Goal: Task Accomplishment & Management: Manage account settings

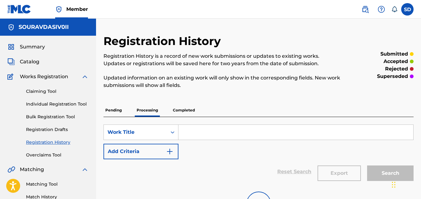
click at [186, 108] on p "Completed" at bounding box center [184, 109] width 26 height 13
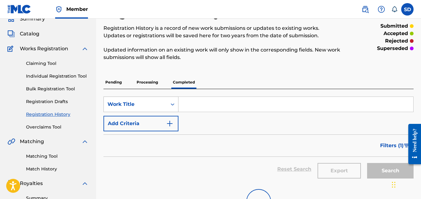
click at [152, 112] on div "Work Title" at bounding box center [140, 103] width 75 height 15
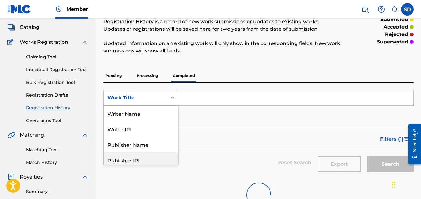
scroll to position [31, 0]
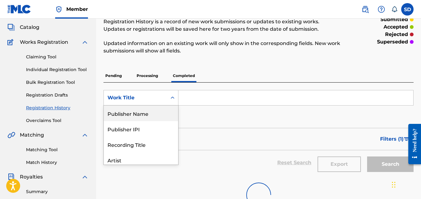
click at [142, 100] on div "Work Title" at bounding box center [135, 97] width 56 height 7
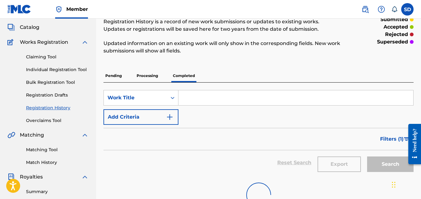
click at [205, 98] on input "Search Form" at bounding box center [295, 97] width 235 height 15
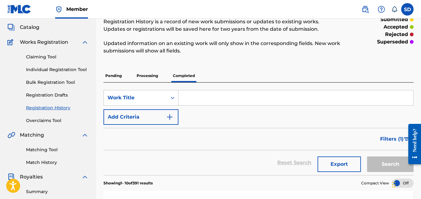
paste input "Der Wunsch"
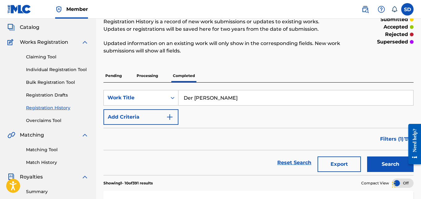
click at [394, 161] on button "Search" at bounding box center [390, 163] width 46 height 15
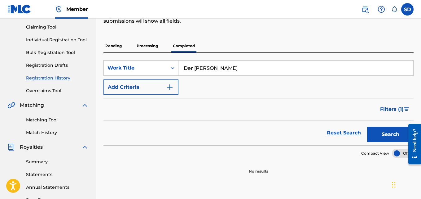
scroll to position [42, 0]
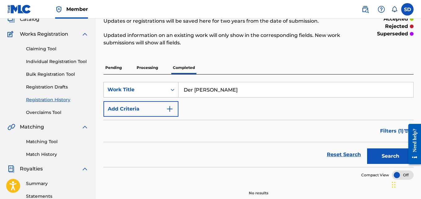
drag, startPoint x: 233, startPoint y: 88, endPoint x: 168, endPoint y: 87, distance: 65.1
click at [168, 87] on div "SearchWithCriteriab19b7072-2b06-49c6-b225-81d301525b8f Work Title Der Wunsch" at bounding box center [258, 89] width 310 height 15
paste input "Namaste World"
type input "Namaste World"
click at [393, 155] on button "Search" at bounding box center [390, 155] width 46 height 15
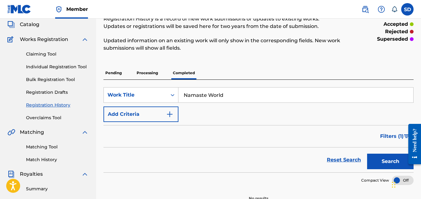
scroll to position [37, 0]
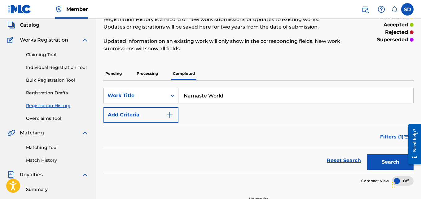
click at [64, 65] on link "Individual Registration Tool" at bounding box center [57, 67] width 63 height 7
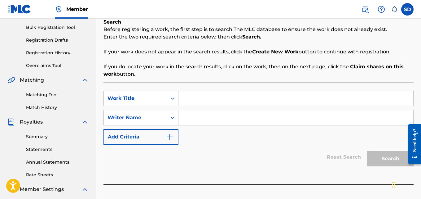
scroll to position [94, 0]
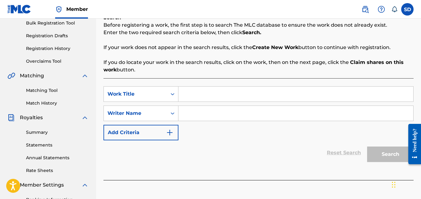
click at [200, 93] on input "Search Form" at bounding box center [295, 93] width 235 height 15
paste input "Namaste World"
type input "Namaste World"
click at [215, 109] on input "Search Form" at bounding box center [295, 113] width 235 height 15
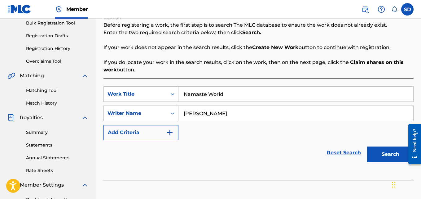
type input "[PERSON_NAME]"
click at [401, 147] on button "Search" at bounding box center [390, 153] width 46 height 15
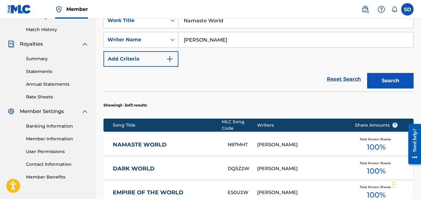
scroll to position [168, 0]
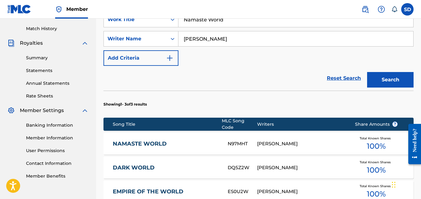
click at [126, 140] on link "NAMASTE WORLD" at bounding box center [166, 143] width 107 height 7
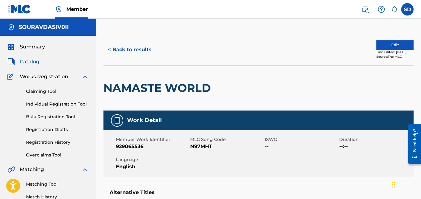
click at [379, 44] on button "Edit" at bounding box center [394, 44] width 37 height 9
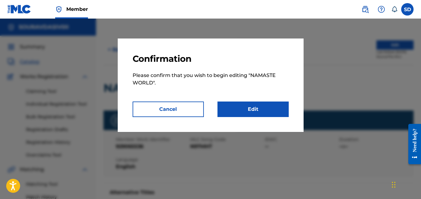
click at [333, 16] on nav "Member SD SD Sourav Das das215150@gmail.com Notification Preferences Profile Lo…" at bounding box center [210, 9] width 421 height 19
click at [243, 111] on link "Edit" at bounding box center [252, 108] width 71 height 15
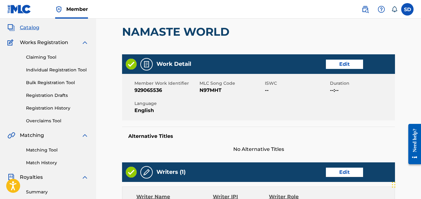
scroll to position [17, 0]
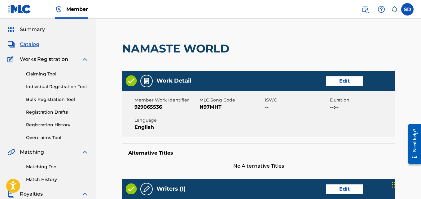
click at [343, 80] on link "Edit" at bounding box center [344, 80] width 37 height 9
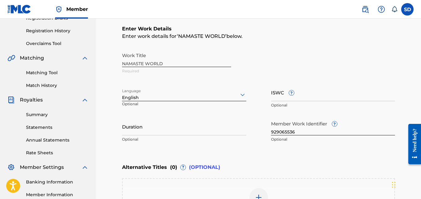
scroll to position [123, 0]
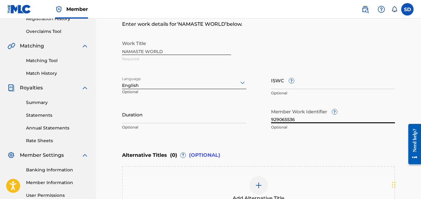
drag, startPoint x: 298, startPoint y: 120, endPoint x: 260, endPoint y: 120, distance: 38.1
click at [260, 120] on div "Work Title NAMASTE WORLD Required Language English Optional ISWC ? Optional Dur…" at bounding box center [258, 85] width 273 height 96
paste input "5205345"
type input "925205345"
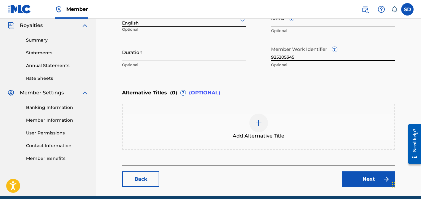
scroll to position [212, 0]
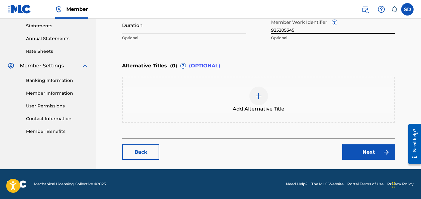
drag, startPoint x: 423, startPoint y: 74, endPoint x: 15, endPoint y: 7, distance: 412.9
click at [357, 150] on link "Next" at bounding box center [368, 151] width 53 height 15
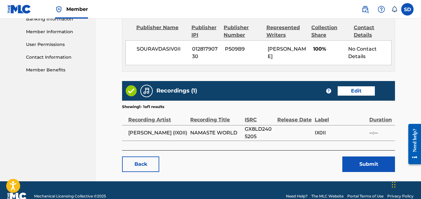
scroll to position [286, 0]
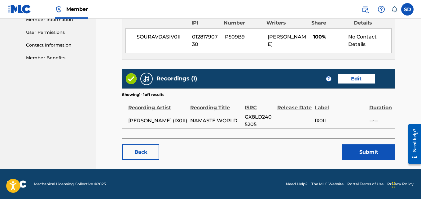
click at [364, 154] on button "Submit" at bounding box center [368, 151] width 53 height 15
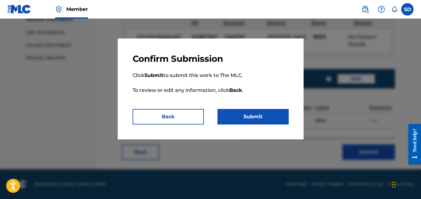
click at [247, 117] on button "Submit" at bounding box center [252, 116] width 71 height 15
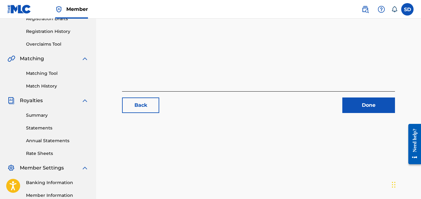
scroll to position [107, 0]
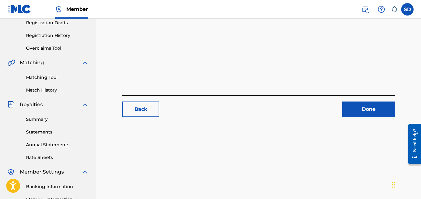
click at [366, 118] on main "Back Done" at bounding box center [258, 27] width 310 height 199
click at [365, 108] on link "Done" at bounding box center [368, 108] width 53 height 15
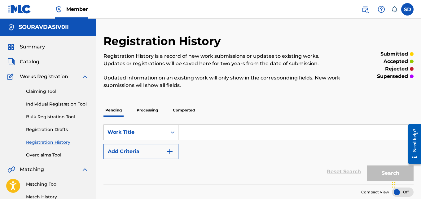
click at [149, 107] on p "Processing" at bounding box center [147, 109] width 25 height 13
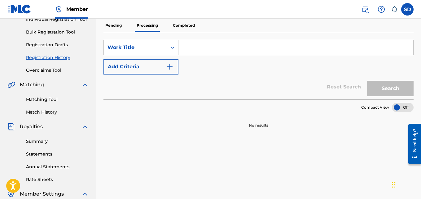
scroll to position [87, 0]
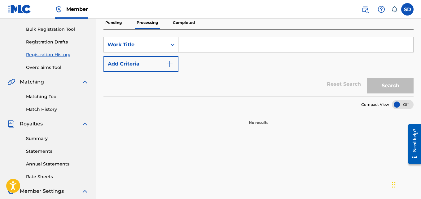
click at [109, 24] on p "Pending" at bounding box center [113, 22] width 20 height 13
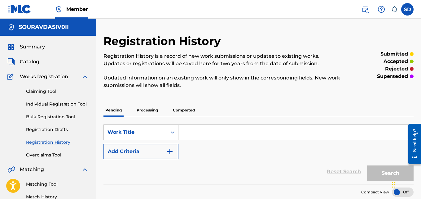
click at [58, 100] on div "Claiming Tool Individual Registration Tool Bulk Registration Tool Registration …" at bounding box center [47, 119] width 81 height 78
click at [57, 105] on link "Individual Registration Tool" at bounding box center [57, 104] width 63 height 7
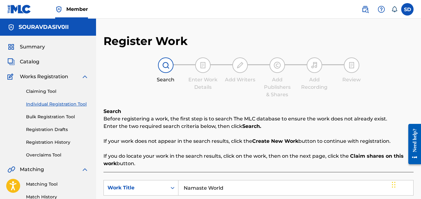
click at [52, 126] on link "Registration Drafts" at bounding box center [57, 129] width 63 height 7
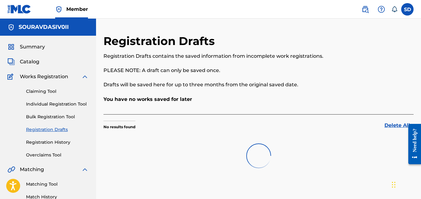
click at [60, 116] on link "Bulk Registration Tool" at bounding box center [57, 116] width 63 height 7
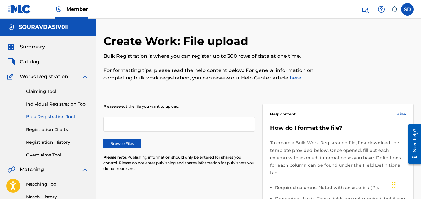
click at [53, 126] on link "Registration Drafts" at bounding box center [57, 129] width 63 height 7
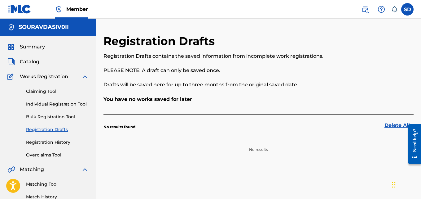
click at [58, 143] on link "Registration History" at bounding box center [57, 142] width 63 height 7
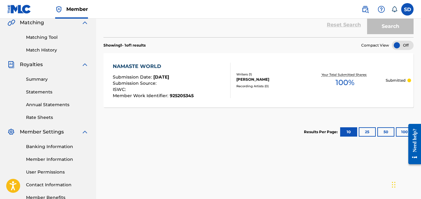
scroll to position [100, 0]
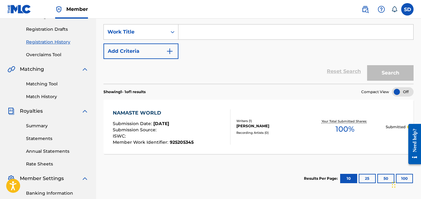
drag, startPoint x: 423, startPoint y: 147, endPoint x: 15, endPoint y: 4, distance: 432.2
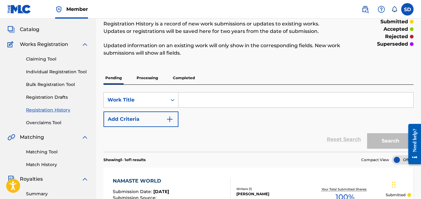
scroll to position [30, 0]
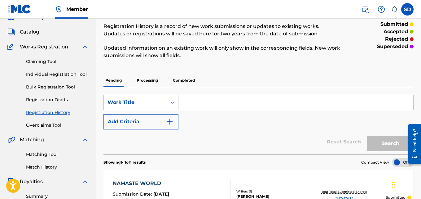
click at [186, 84] on p "Completed" at bounding box center [184, 80] width 26 height 13
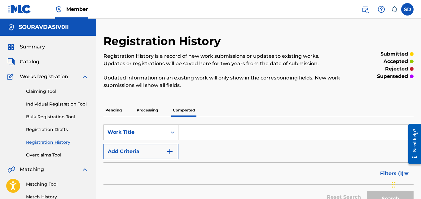
click at [74, 103] on link "Individual Registration Tool" at bounding box center [57, 104] width 63 height 7
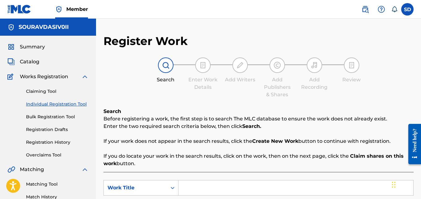
click at [212, 182] on input "Search Form" at bounding box center [295, 187] width 235 height 15
paste input "Breath - I don't Care"
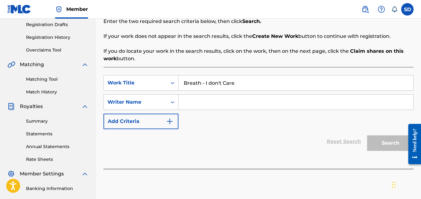
scroll to position [109, 0]
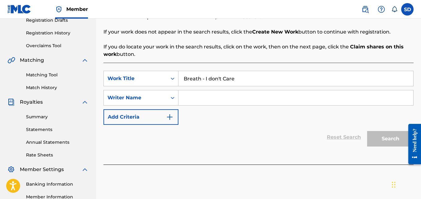
type input "Breath - I don't Care"
click at [221, 98] on input "Search Form" at bounding box center [295, 97] width 235 height 15
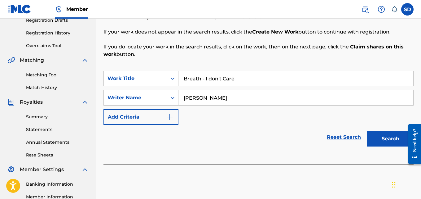
type input "[PERSON_NAME]"
click at [399, 143] on button "Search" at bounding box center [390, 138] width 46 height 15
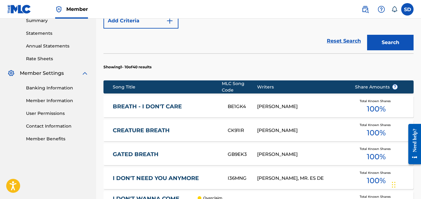
scroll to position [208, 0]
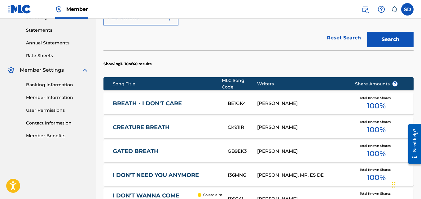
click at [148, 101] on link "BREATH - I DON'T CARE" at bounding box center [166, 103] width 107 height 7
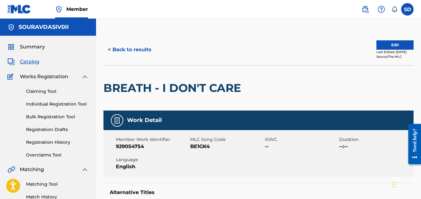
click at [387, 42] on button "Edit" at bounding box center [394, 44] width 37 height 9
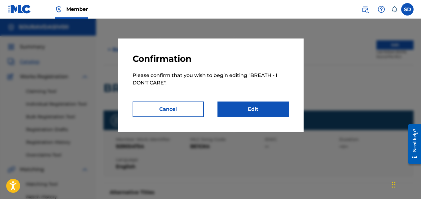
click at [267, 104] on link "Edit" at bounding box center [252, 108] width 71 height 15
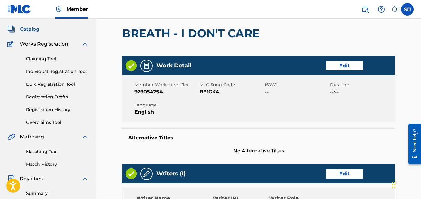
scroll to position [44, 0]
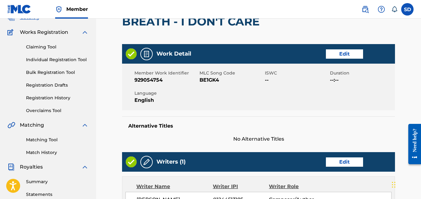
click at [344, 49] on div "Work Detail Edit" at bounding box center [258, 54] width 273 height 20
click at [340, 53] on link "Edit" at bounding box center [344, 53] width 37 height 9
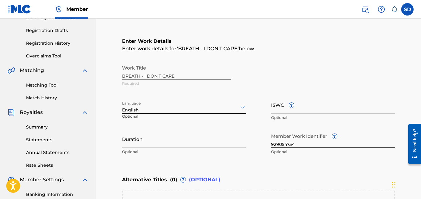
scroll to position [108, 0]
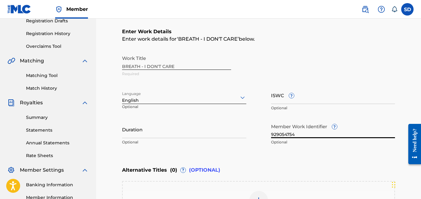
drag, startPoint x: 299, startPoint y: 135, endPoint x: 257, endPoint y: 135, distance: 41.8
click at [257, 135] on div "Work Title BREATH - I DON'T CARE Required Language English Optional ISWC ? Opti…" at bounding box center [258, 100] width 273 height 96
paste input "5461703"
type input "925461703"
click at [277, 95] on input "ISWC ?" at bounding box center [333, 95] width 124 height 18
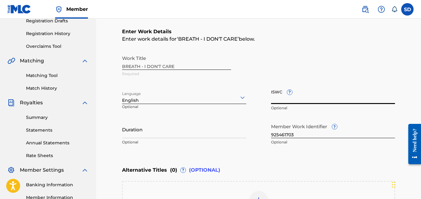
paste input "T3259368877"
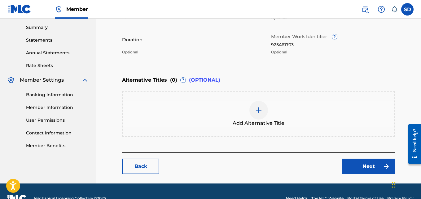
scroll to position [212, 0]
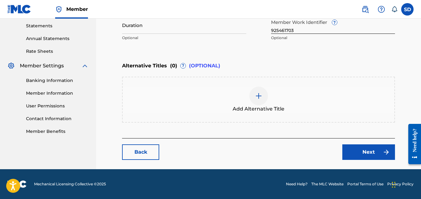
type input "T3259368877"
click at [369, 149] on link "Next" at bounding box center [368, 151] width 53 height 15
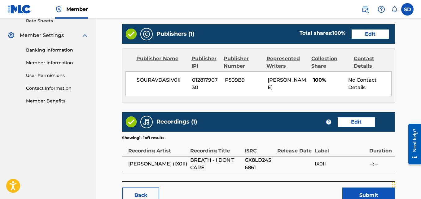
scroll to position [286, 0]
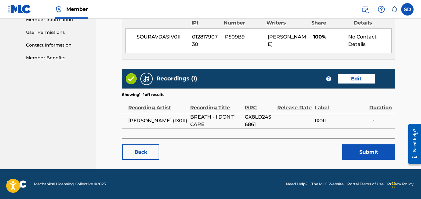
click at [363, 151] on button "Submit" at bounding box center [368, 151] width 53 height 15
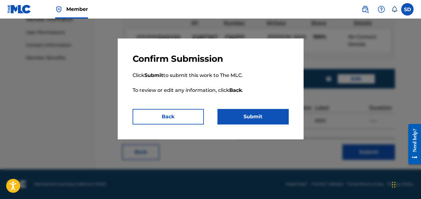
click at [271, 113] on button "Submit" at bounding box center [252, 116] width 71 height 15
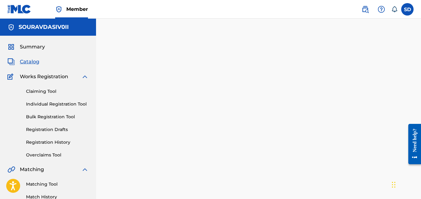
click at [31, 104] on link "Individual Registration Tool" at bounding box center [57, 104] width 63 height 7
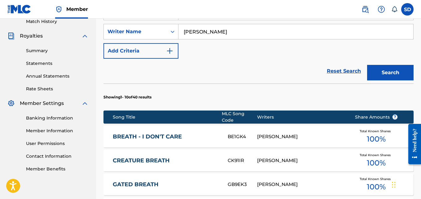
scroll to position [180, 0]
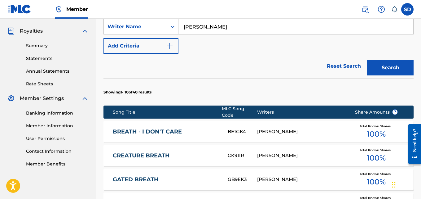
drag, startPoint x: 413, startPoint y: 81, endPoint x: 419, endPoint y: 81, distance: 5.6
click at [414, 81] on div "Register Work Search Enter Work Details Add Writers Add Publishers & Shares Add…" at bounding box center [258, 144] width 325 height 581
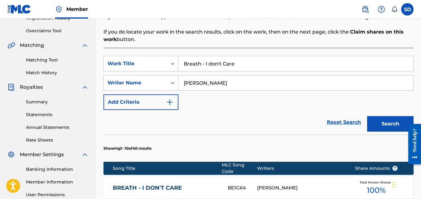
scroll to position [121, 0]
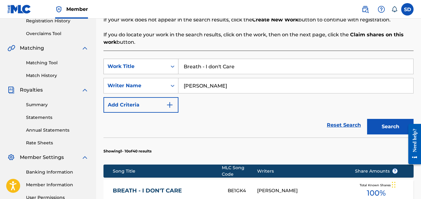
drag, startPoint x: 253, startPoint y: 63, endPoint x: 171, endPoint y: 65, distance: 81.5
click at [171, 65] on div "SearchWithCriteriab112baa3-dbef-479f-a3e9-8a2b2ff59a31 Work Title Breath - I do…" at bounding box center [258, 66] width 310 height 15
paste input "Come to M"
type input "Come to Me"
click at [390, 122] on button "Search" at bounding box center [390, 126] width 46 height 15
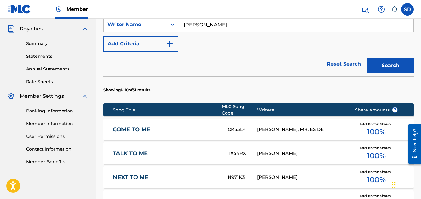
scroll to position [184, 0]
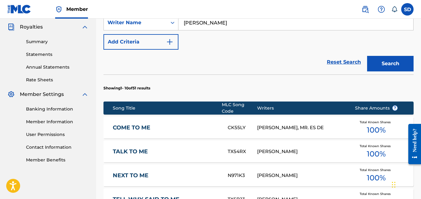
click at [137, 124] on link "COME TO ME" at bounding box center [166, 127] width 107 height 7
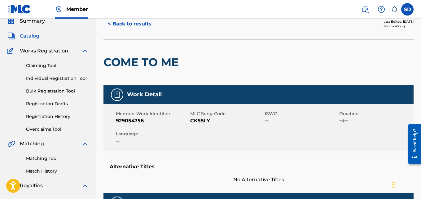
scroll to position [21, 0]
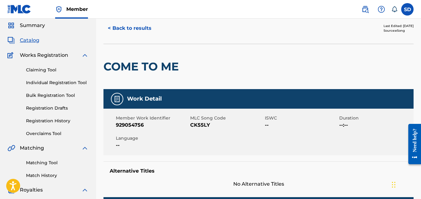
click at [107, 28] on button "< Back to results" at bounding box center [129, 27] width 52 height 15
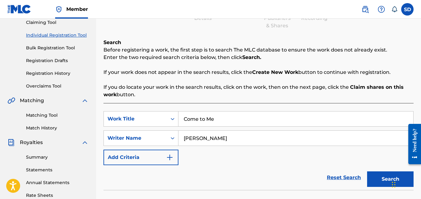
scroll to position [54, 0]
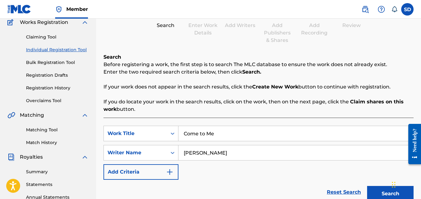
drag, startPoint x: 234, startPoint y: 128, endPoint x: 180, endPoint y: 127, distance: 54.5
click at [180, 127] on input "Come to Me" at bounding box center [295, 133] width 235 height 15
paste input "Never Alone - Love Never li"
type input "Never Alone - Love Never lie"
click at [375, 186] on button "Search" at bounding box center [390, 193] width 46 height 15
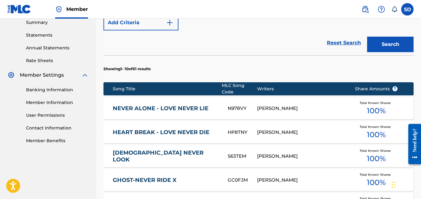
scroll to position [201, 0]
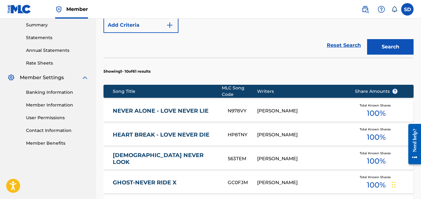
click at [173, 107] on link "NEVER ALONE - LOVE NEVER LIE" at bounding box center [166, 110] width 107 height 7
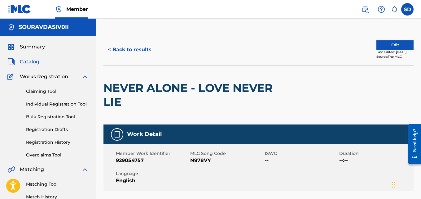
click at [397, 47] on button "Edit" at bounding box center [394, 44] width 37 height 9
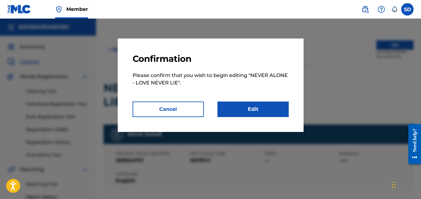
click at [254, 104] on link "Edit" at bounding box center [252, 108] width 71 height 15
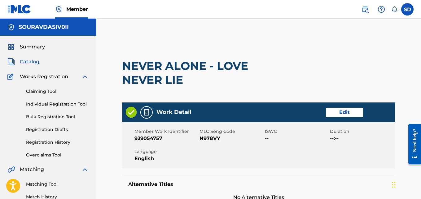
scroll to position [34, 0]
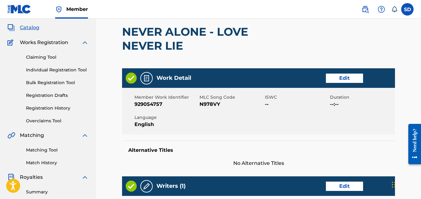
click at [353, 79] on link "Edit" at bounding box center [344, 77] width 37 height 9
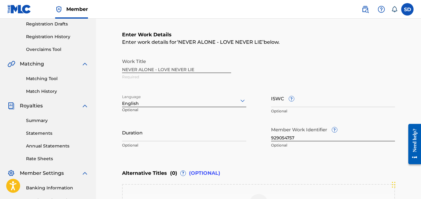
scroll to position [129, 0]
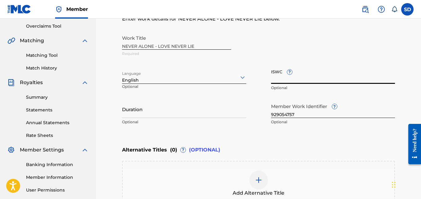
click at [277, 80] on input "ISWC ?" at bounding box center [333, 75] width 124 height 18
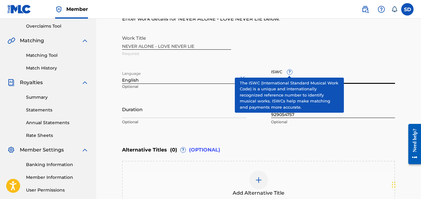
paste input "T3259368924"
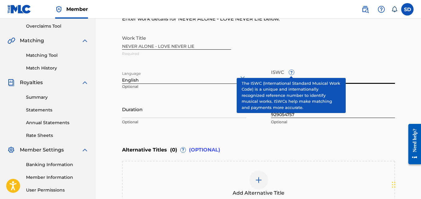
type input "T3259368924"
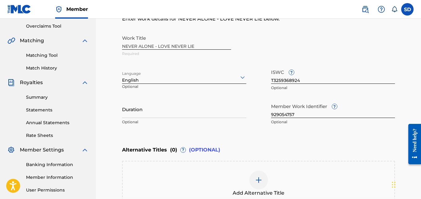
click at [339, 62] on div "Work Title NEVER ALONE - LOVE NEVER LIE Required Language English Optional ISWC…" at bounding box center [258, 80] width 273 height 96
drag, startPoint x: 303, startPoint y: 111, endPoint x: 253, endPoint y: 118, distance: 51.0
click at [253, 118] on div "Work Title NEVER ALONE - LOVE NEVER LIE Required Language English Optional ISWC…" at bounding box center [258, 80] width 273 height 96
paste input "5461714"
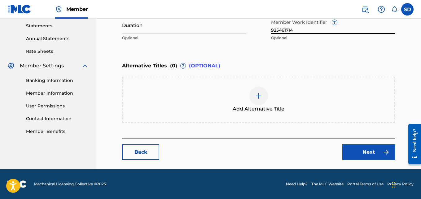
type input "925461714"
click at [370, 152] on link "Next" at bounding box center [368, 151] width 53 height 15
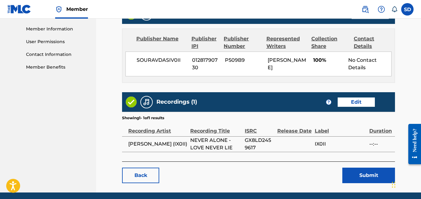
scroll to position [300, 0]
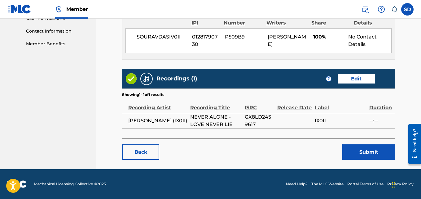
click at [378, 155] on button "Submit" at bounding box center [368, 151] width 53 height 15
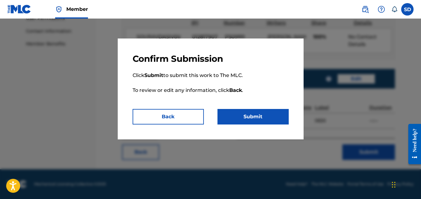
click at [263, 118] on button "Submit" at bounding box center [252, 116] width 71 height 15
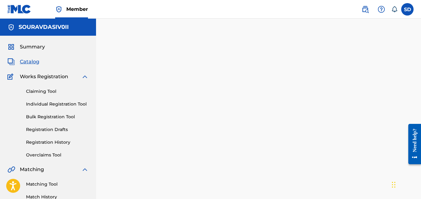
click at [68, 103] on link "Individual Registration Tool" at bounding box center [57, 104] width 63 height 7
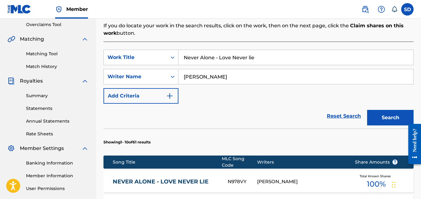
scroll to position [120, 0]
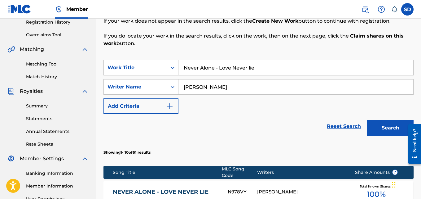
drag, startPoint x: 286, startPoint y: 63, endPoint x: 182, endPoint y: 68, distance: 104.8
click at [182, 68] on input "Never Alone - Love Never lie" at bounding box center [295, 67] width 235 height 15
paste input "The Light - Real Lov"
type input "The Light - Real Love"
click at [390, 123] on button "Search" at bounding box center [390, 127] width 46 height 15
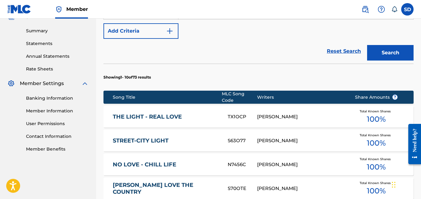
scroll to position [199, 0]
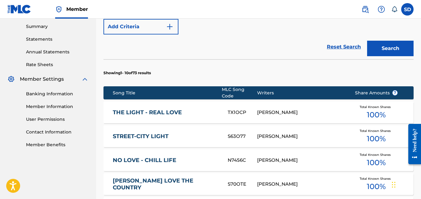
click at [146, 109] on link "THE LIGHT - REAL LOVE" at bounding box center [166, 112] width 107 height 7
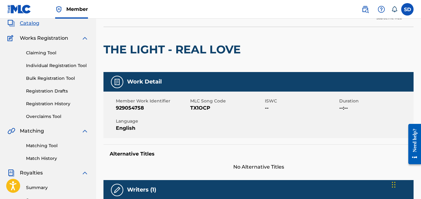
scroll to position [7, 0]
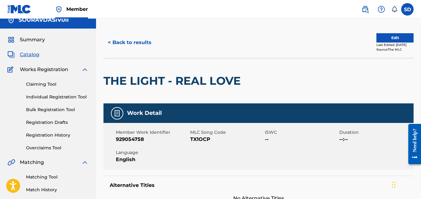
click at [395, 38] on button "Edit" at bounding box center [394, 37] width 37 height 9
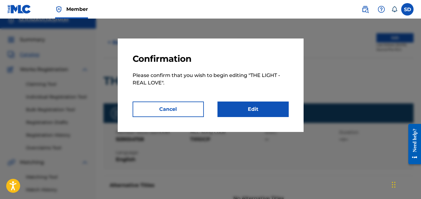
click at [242, 108] on link "Edit" at bounding box center [252, 108] width 71 height 15
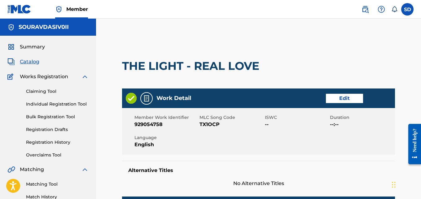
click at [349, 96] on link "Edit" at bounding box center [344, 98] width 37 height 9
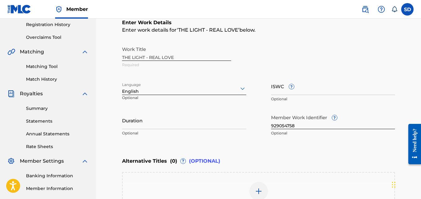
scroll to position [124, 0]
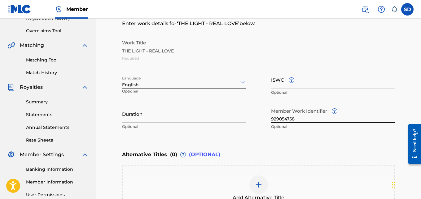
drag, startPoint x: 321, startPoint y: 120, endPoint x: 247, endPoint y: 124, distance: 73.8
click at [247, 124] on div "Work Title THE LIGHT - REAL LOVE Required Language English Optional ISWC ? Opti…" at bounding box center [258, 85] width 273 height 96
paste input "5461719"
type input "925461719"
click at [299, 84] on input "ISWC ?" at bounding box center [333, 80] width 124 height 18
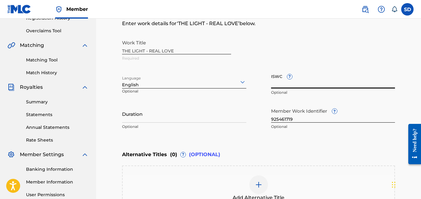
paste input "T3259368833"
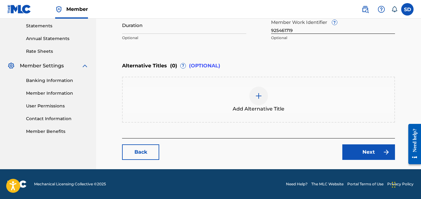
type input "T3259368833"
click at [363, 151] on link "Next" at bounding box center [368, 151] width 53 height 15
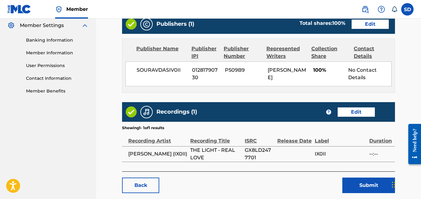
scroll to position [286, 0]
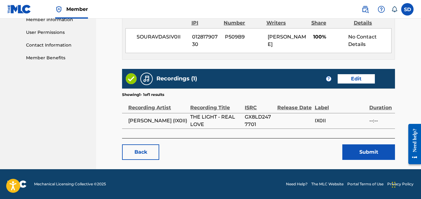
click at [358, 156] on button "Submit" at bounding box center [368, 151] width 53 height 15
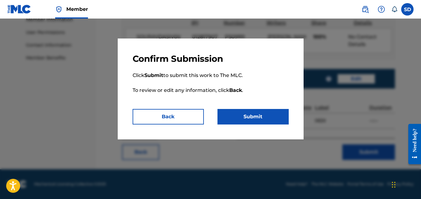
click at [256, 115] on button "Submit" at bounding box center [252, 116] width 71 height 15
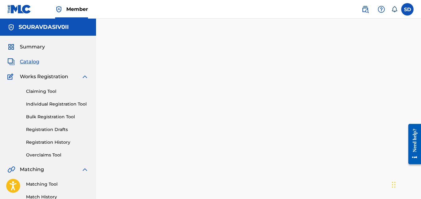
click at [54, 103] on link "Individual Registration Tool" at bounding box center [57, 104] width 63 height 7
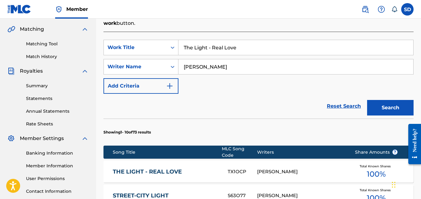
scroll to position [141, 0]
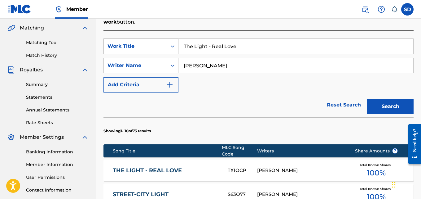
drag, startPoint x: 243, startPoint y: 45, endPoint x: 158, endPoint y: 47, distance: 84.9
click at [158, 47] on div "SearchWithCriteriab112baa3-dbef-479f-a3e9-8a2b2ff59a31 Work Title The Light - R…" at bounding box center [258, 45] width 310 height 15
paste input "ogether - We Will"
type input "Together - We Will"
click at [390, 113] on button "Search" at bounding box center [390, 105] width 46 height 15
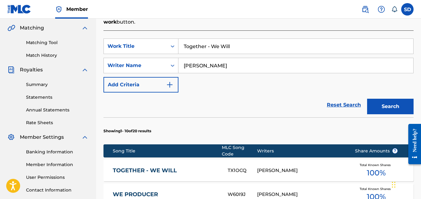
click at [146, 167] on link "TOGETHER - WE WILL" at bounding box center [166, 170] width 107 height 7
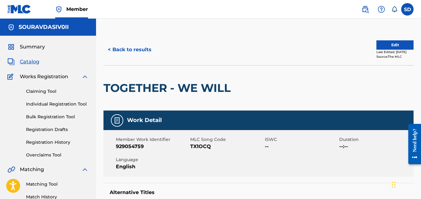
click at [398, 44] on button "Edit" at bounding box center [394, 44] width 37 height 9
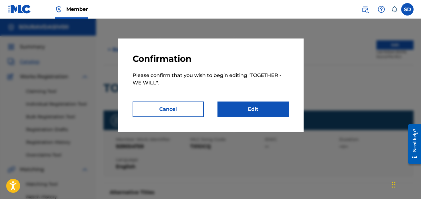
click at [239, 112] on link "Edit" at bounding box center [252, 108] width 71 height 15
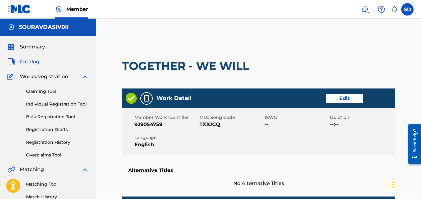
click at [343, 101] on link "Edit" at bounding box center [344, 98] width 37 height 9
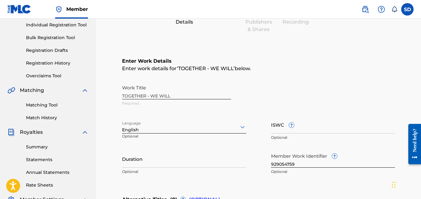
scroll to position [91, 0]
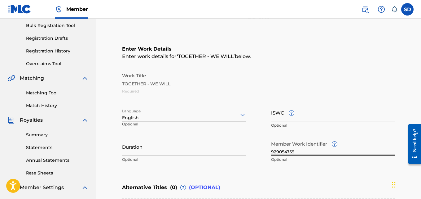
drag, startPoint x: 307, startPoint y: 151, endPoint x: 250, endPoint y: 151, distance: 56.7
click at [250, 151] on div "Work Title TOGETHER - WE WILL Required Language English Optional ISWC ? Optiona…" at bounding box center [258, 117] width 273 height 96
paste input "5462244"
type input "925462244"
click at [302, 114] on input "ISWC ?" at bounding box center [333, 112] width 124 height 18
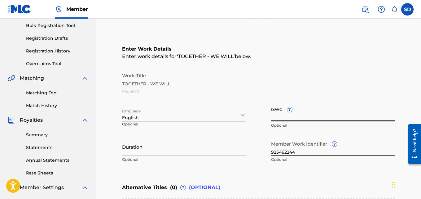
paste input "T3259366575"
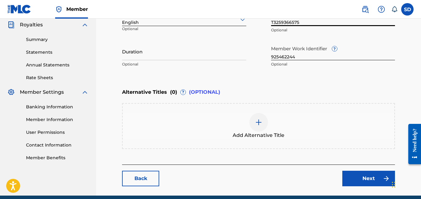
scroll to position [212, 0]
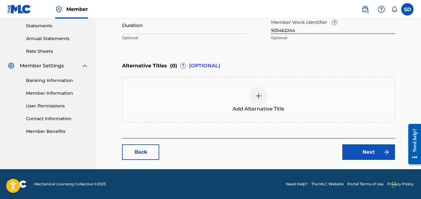
type input "T3259366575"
click at [370, 148] on link "Next" at bounding box center [368, 151] width 53 height 15
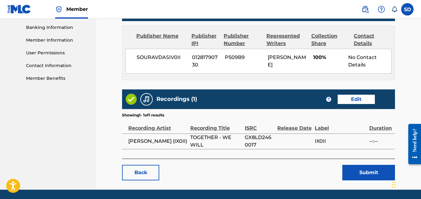
scroll to position [286, 0]
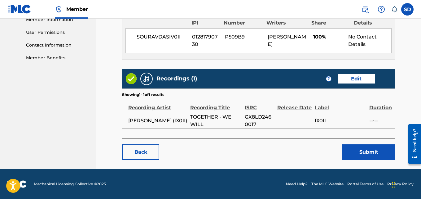
click at [364, 156] on button "Submit" at bounding box center [368, 151] width 53 height 15
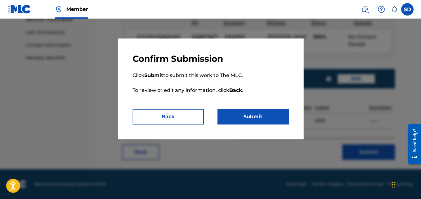
click at [270, 110] on button "Submit" at bounding box center [252, 116] width 71 height 15
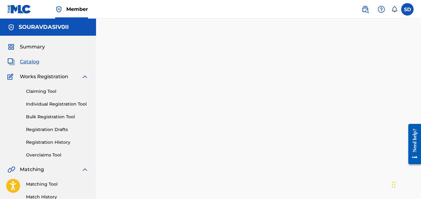
click at [67, 106] on link "Individual Registration Tool" at bounding box center [57, 104] width 63 height 7
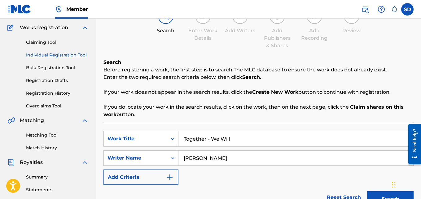
scroll to position [51, 0]
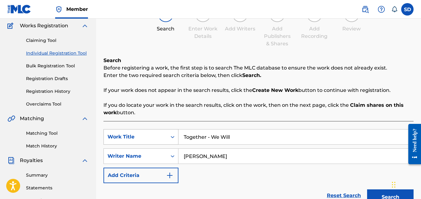
drag, startPoint x: 257, startPoint y: 130, endPoint x: 166, endPoint y: 138, distance: 91.7
click at [166, 138] on div "SearchWithCriteriab112baa3-dbef-479f-a3e9-8a2b2ff59a31 Work Title Together - We…" at bounding box center [258, 136] width 310 height 15
paste input "Aganiest"
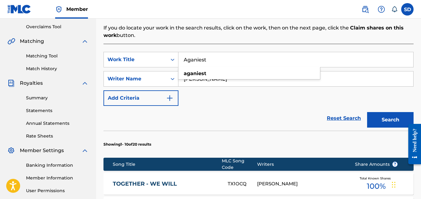
scroll to position [133, 0]
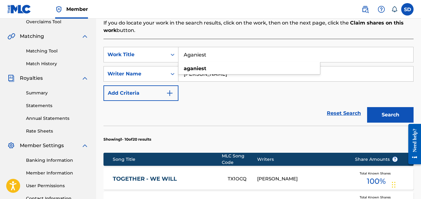
type input "Aganiest"
click at [387, 108] on button "Search" at bounding box center [390, 114] width 46 height 15
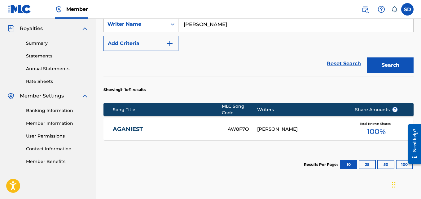
scroll to position [185, 0]
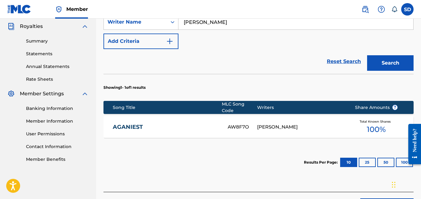
click at [125, 123] on link "AGANIEST" at bounding box center [166, 126] width 107 height 7
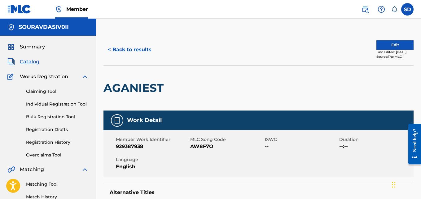
drag, startPoint x: 375, startPoint y: 46, endPoint x: 372, endPoint y: 49, distance: 4.4
click at [376, 49] on button "Edit" at bounding box center [394, 44] width 37 height 9
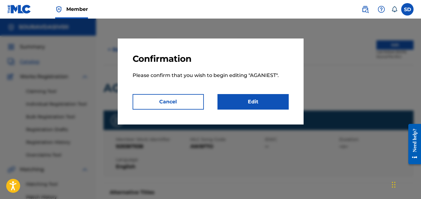
click at [247, 100] on link "Edit" at bounding box center [252, 101] width 71 height 15
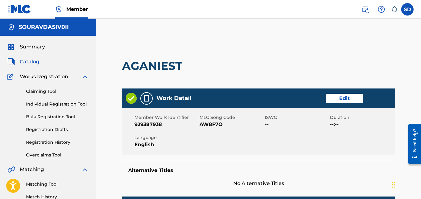
click at [336, 97] on link "Edit" at bounding box center [344, 98] width 37 height 9
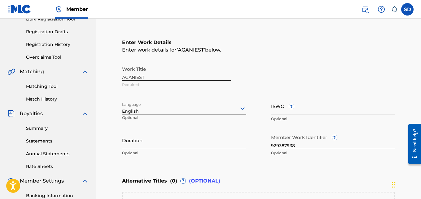
scroll to position [108, 0]
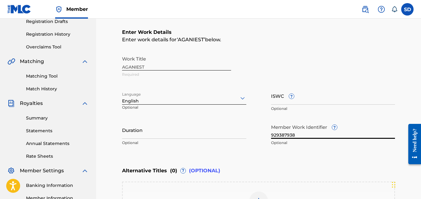
drag, startPoint x: 306, startPoint y: 133, endPoint x: 261, endPoint y: 138, distance: 45.1
click at [261, 138] on div "Work Title AGANIEST Required Language English Optional ISWC ? Optional Duration…" at bounding box center [258, 101] width 273 height 96
click at [277, 97] on input "ISWC ?" at bounding box center [333, 96] width 124 height 18
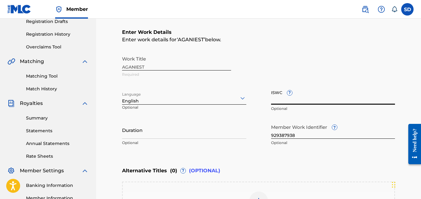
paste input "T3314084856"
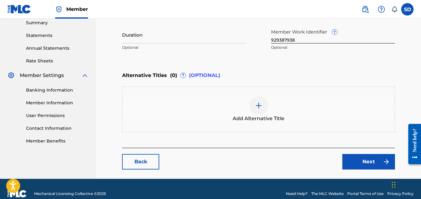
scroll to position [204, 0]
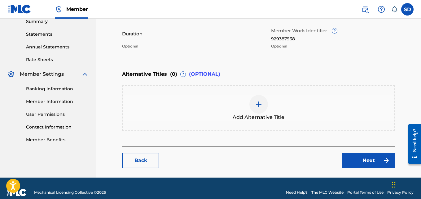
type input "T3314084856"
click at [354, 161] on link "Next" at bounding box center [368, 159] width 53 height 15
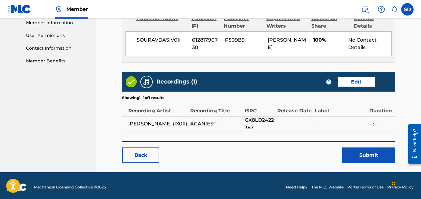
scroll to position [286, 0]
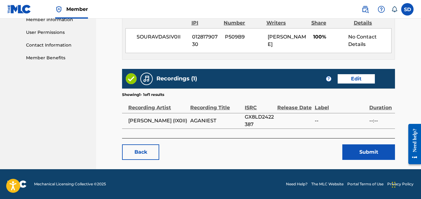
click at [372, 151] on button "Submit" at bounding box center [368, 151] width 53 height 15
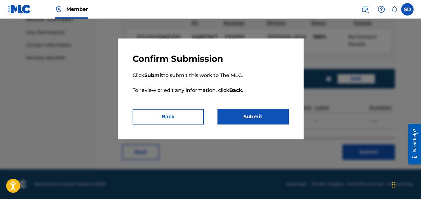
click at [281, 122] on button "Submit" at bounding box center [252, 116] width 71 height 15
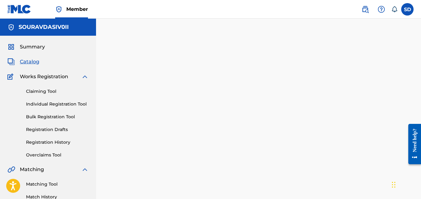
click at [42, 100] on div "Claiming Tool Individual Registration Tool Bulk Registration Tool Registration …" at bounding box center [47, 119] width 81 height 78
click at [59, 103] on link "Individual Registration Tool" at bounding box center [57, 104] width 63 height 7
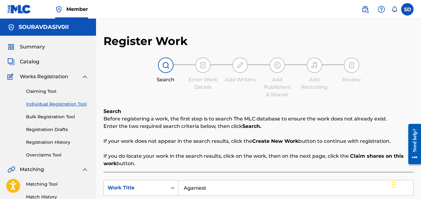
scroll to position [130, 0]
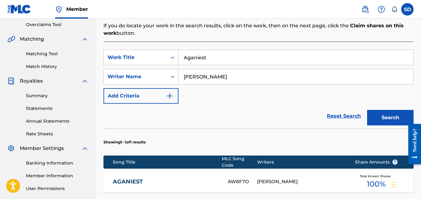
drag, startPoint x: 231, startPoint y: 60, endPoint x: 183, endPoint y: 63, distance: 48.4
click at [183, 63] on input "Aganiest" at bounding box center [295, 57] width 235 height 15
paste input "One Day"
type input "One Day"
click at [388, 114] on button "Search" at bounding box center [390, 117] width 46 height 15
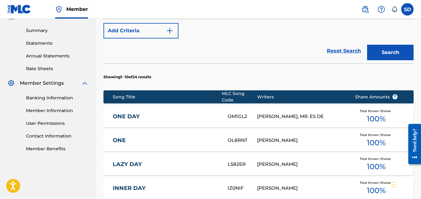
scroll to position [201, 0]
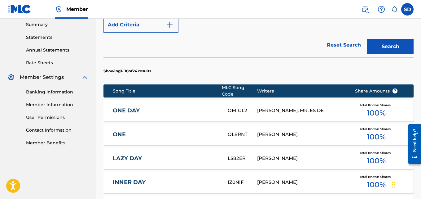
click at [126, 107] on link "ONE DAY" at bounding box center [166, 110] width 107 height 7
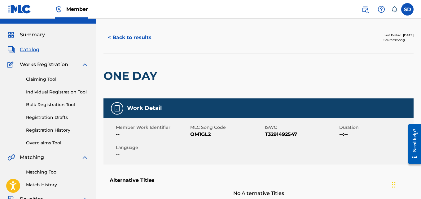
scroll to position [11, 0]
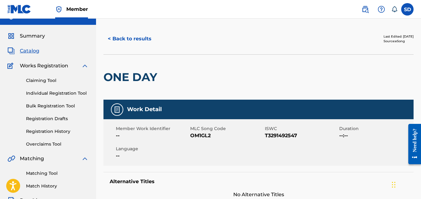
click at [107, 41] on button "< Back to results" at bounding box center [129, 38] width 52 height 15
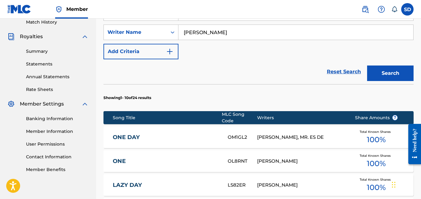
scroll to position [12, 0]
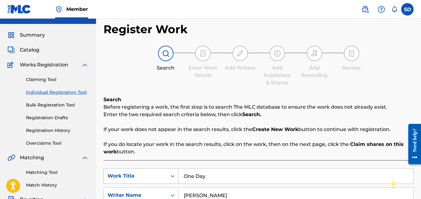
drag, startPoint x: 238, startPoint y: 171, endPoint x: 146, endPoint y: 170, distance: 91.4
click at [146, 170] on div "SearchWithCriteriab112baa3-dbef-479f-a3e9-8a2b2ff59a31 Work Title One Day" at bounding box center [258, 175] width 310 height 15
paste input "Heart Break - Love Never Die"
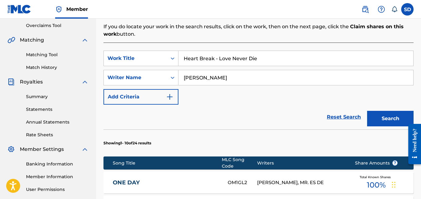
scroll to position [131, 0]
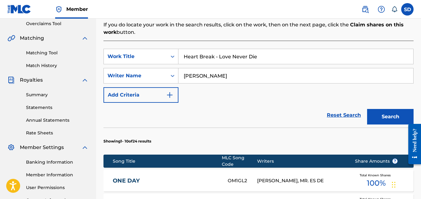
type input "Heart Break - Love Never Die"
click at [381, 114] on button "Search" at bounding box center [390, 116] width 46 height 15
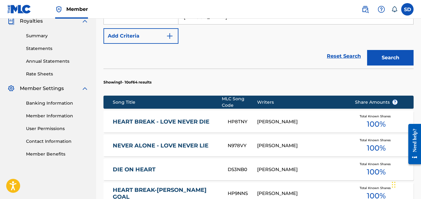
scroll to position [223, 0]
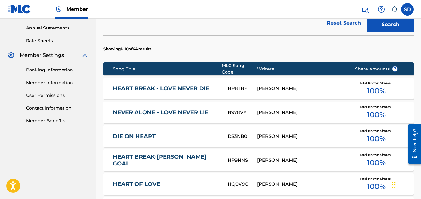
click at [176, 85] on link "HEART BREAK - LOVE NEVER DIE" at bounding box center [166, 88] width 107 height 7
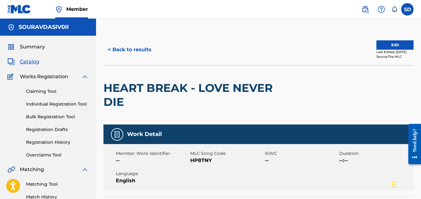
click at [392, 44] on button "Edit" at bounding box center [394, 44] width 37 height 9
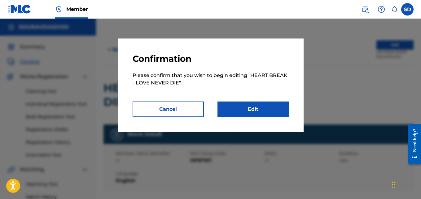
click at [263, 101] on p "Please confirm that you wish to begin editing " HEART BREAK - LOVE NEVER DIE "." at bounding box center [211, 82] width 156 height 37
click at [258, 108] on link "Edit" at bounding box center [252, 108] width 71 height 15
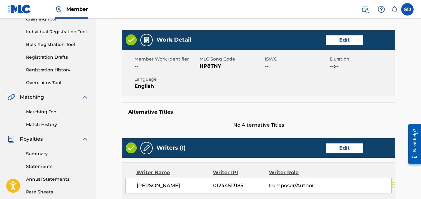
scroll to position [72, 0]
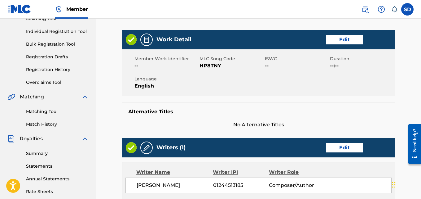
click at [331, 40] on link "Edit" at bounding box center [344, 39] width 37 height 9
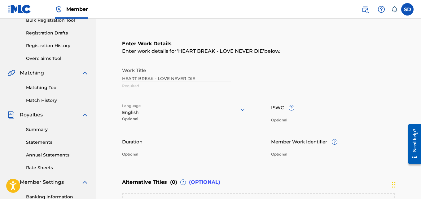
scroll to position [104, 0]
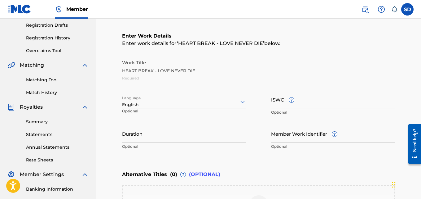
click at [282, 105] on input "ISWC ?" at bounding box center [333, 99] width 124 height 18
paste input "T3259378177"
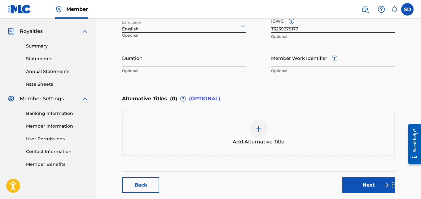
scroll to position [212, 0]
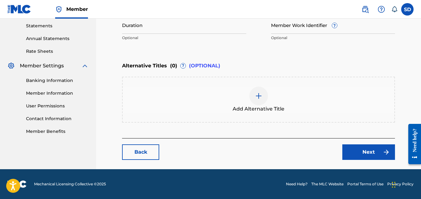
type input "T3259378177"
click at [365, 147] on link "Next" at bounding box center [368, 151] width 53 height 15
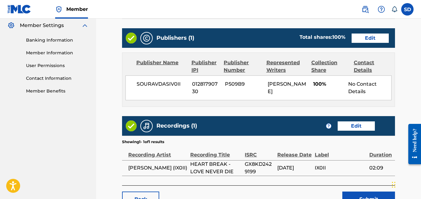
scroll to position [300, 0]
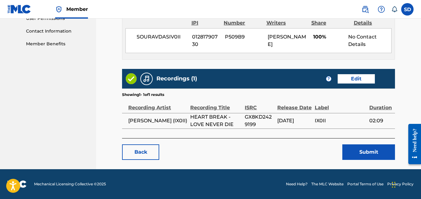
click at [363, 151] on button "Submit" at bounding box center [368, 151] width 53 height 15
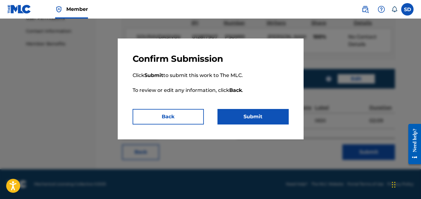
click at [258, 117] on button "Submit" at bounding box center [252, 116] width 71 height 15
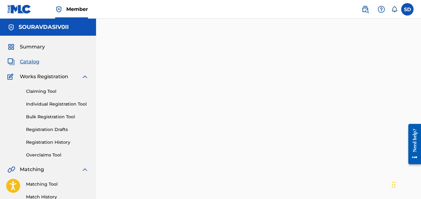
click at [57, 140] on link "Registration History" at bounding box center [57, 142] width 63 height 7
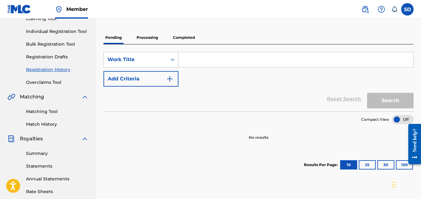
scroll to position [69, 0]
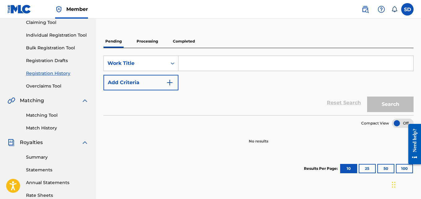
click at [146, 40] on p "Processing" at bounding box center [147, 41] width 25 height 13
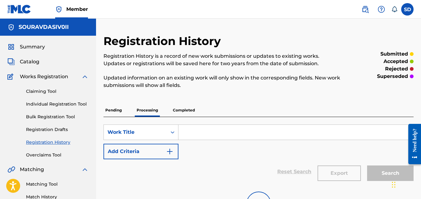
click at [109, 111] on p "Pending" at bounding box center [113, 109] width 20 height 13
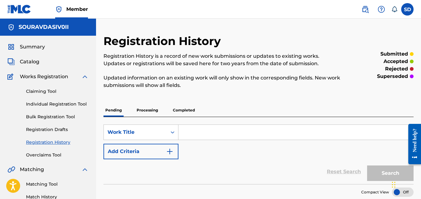
click at [189, 109] on p "Completed" at bounding box center [184, 109] width 26 height 13
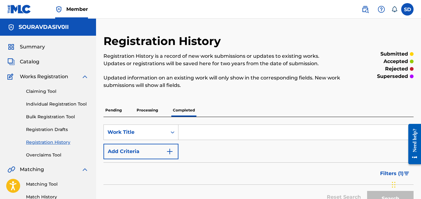
click at [46, 107] on link "Individual Registration Tool" at bounding box center [57, 104] width 63 height 7
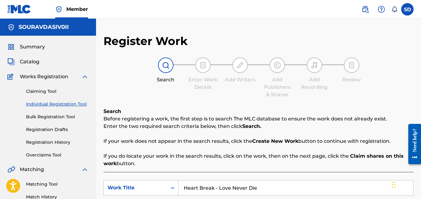
click at [48, 126] on link "Registration Drafts" at bounding box center [57, 129] width 63 height 7
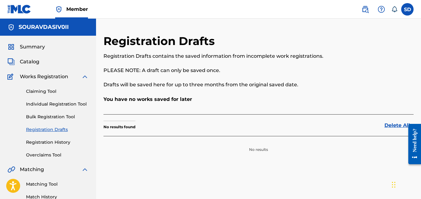
click at [58, 141] on link "Registration History" at bounding box center [57, 142] width 63 height 7
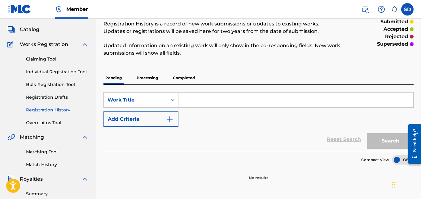
scroll to position [12, 0]
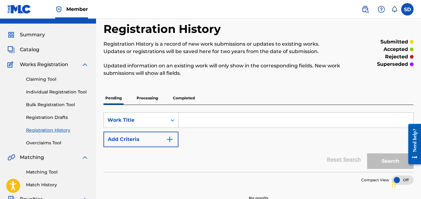
click at [188, 95] on p "Completed" at bounding box center [184, 97] width 26 height 13
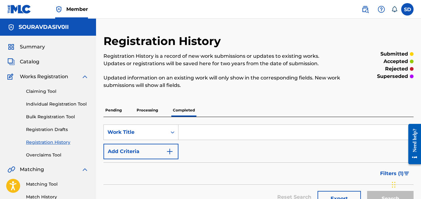
click at [116, 110] on p "Pending" at bounding box center [113, 109] width 20 height 13
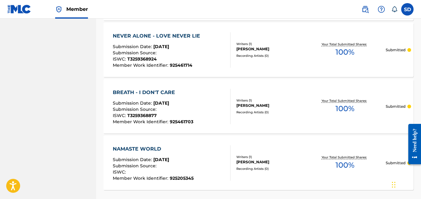
scroll to position [462, 0]
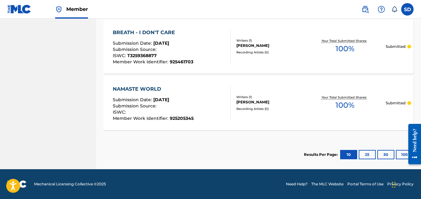
drag, startPoint x: 423, startPoint y: 168, endPoint x: 251, endPoint y: 148, distance: 172.7
click at [251, 148] on section "Results Per Page: 10 25 50 100" at bounding box center [258, 154] width 310 height 29
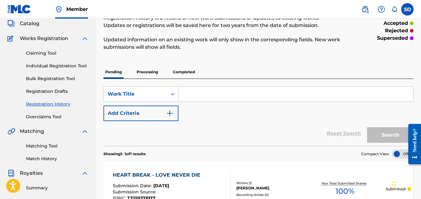
scroll to position [18, 0]
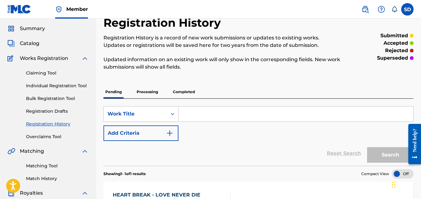
click at [177, 91] on p "Completed" at bounding box center [184, 91] width 26 height 13
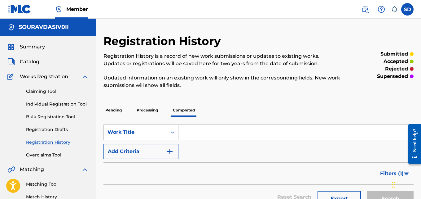
click at [189, 134] on input "Search Form" at bounding box center [295, 132] width 235 height 15
paste input "Call On Me"
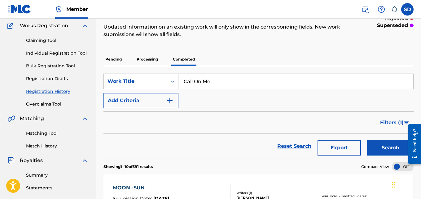
scroll to position [59, 0]
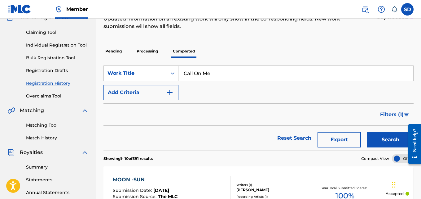
type input "Call On Me"
click at [393, 134] on button "Search" at bounding box center [390, 139] width 46 height 15
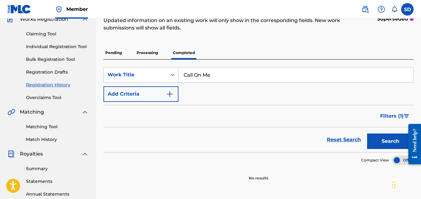
scroll to position [51, 0]
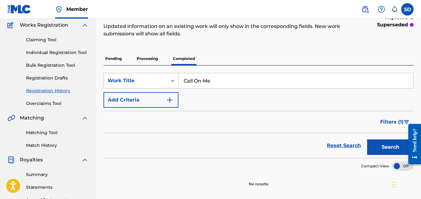
drag, startPoint x: 222, startPoint y: 79, endPoint x: 167, endPoint y: 81, distance: 54.6
click at [167, 81] on div "SearchWithCriteriaa2418563-859e-4c70-b369-49522163e9d6 Work Title Call On Me" at bounding box center [258, 80] width 310 height 15
click at [156, 57] on p "Processing" at bounding box center [147, 58] width 25 height 13
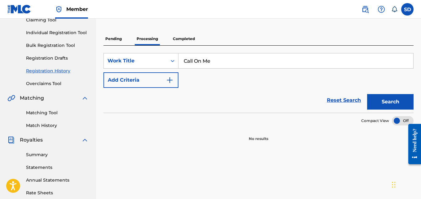
scroll to position [40, 0]
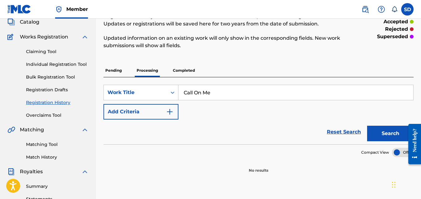
drag, startPoint x: 219, startPoint y: 95, endPoint x: 181, endPoint y: 95, distance: 37.5
click at [181, 95] on input "Call On Me" at bounding box center [295, 92] width 235 height 15
click at [391, 133] on button "Search" at bounding box center [390, 132] width 46 height 15
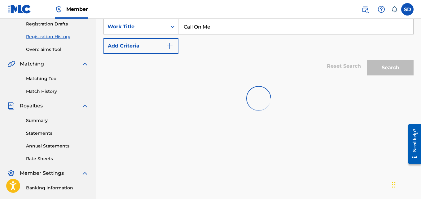
scroll to position [106, 0]
drag, startPoint x: 423, startPoint y: 105, endPoint x: 14, endPoint y: 20, distance: 417.2
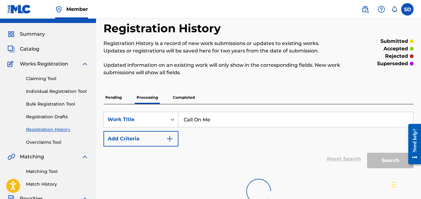
scroll to position [12, 0]
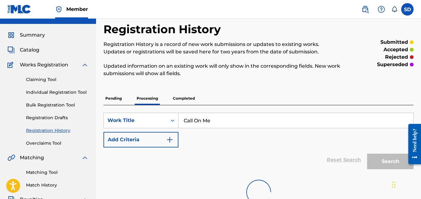
click at [58, 90] on link "Individual Registration Tool" at bounding box center [57, 92] width 63 height 7
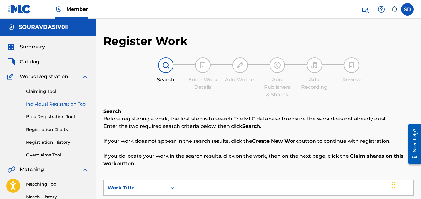
click at [205, 188] on input "Search Form" at bounding box center [295, 187] width 235 height 15
paste input "Call On Me"
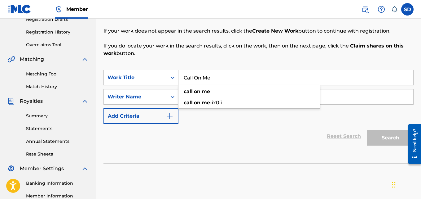
scroll to position [129, 0]
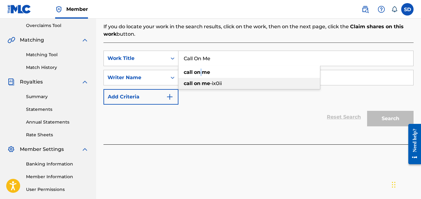
click at [200, 73] on div "call on me" at bounding box center [249, 72] width 142 height 11
type input "call on me"
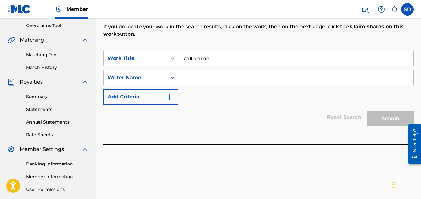
click at [235, 79] on input "Search Form" at bounding box center [295, 77] width 235 height 15
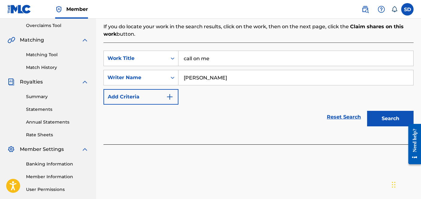
click at [399, 117] on button "Search" at bounding box center [390, 118] width 46 height 15
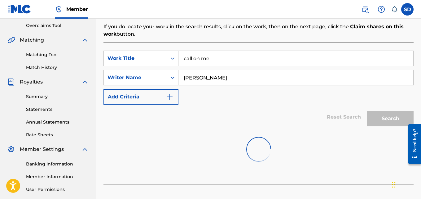
click at [210, 80] on input "[PERSON_NAME]" at bounding box center [295, 77] width 235 height 15
click at [215, 80] on input "[PERSON_NAME]" at bounding box center [295, 77] width 235 height 15
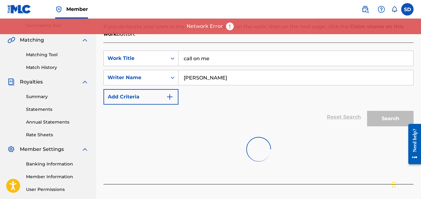
click at [214, 80] on input "[PERSON_NAME]" at bounding box center [295, 77] width 235 height 15
click at [212, 115] on div "Reset Search Search" at bounding box center [258, 116] width 310 height 25
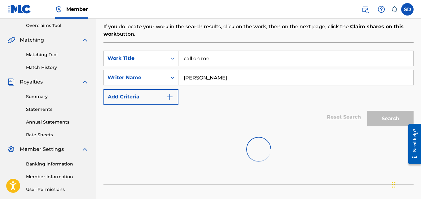
click at [237, 79] on input "[PERSON_NAME]" at bounding box center [295, 77] width 235 height 15
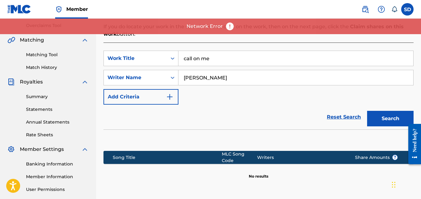
type input "[PERSON_NAME]"
click at [367, 111] on button "Search" at bounding box center [390, 118] width 46 height 15
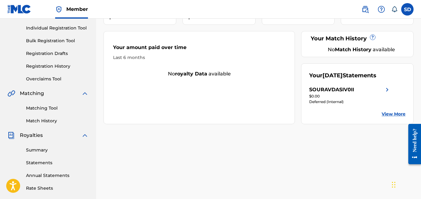
scroll to position [63, 0]
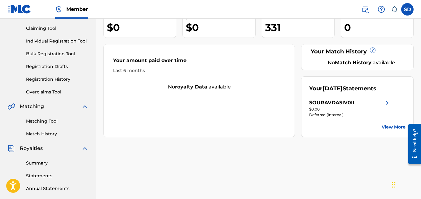
click at [62, 43] on link "Individual Registration Tool" at bounding box center [57, 41] width 63 height 7
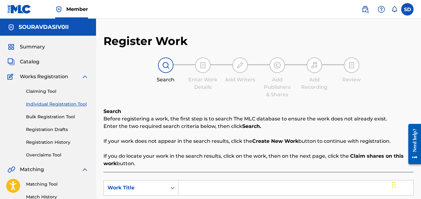
scroll to position [76, 0]
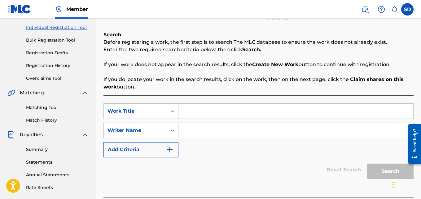
click at [204, 111] on input "Search Form" at bounding box center [295, 110] width 235 height 15
paste input "Love Hurts"
type input "Love Hurts"
click at [196, 133] on input "Search Form" at bounding box center [295, 130] width 235 height 15
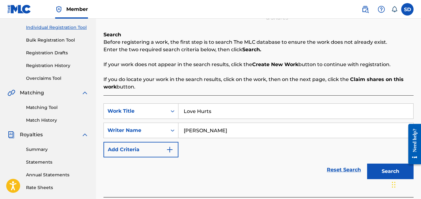
type input "[PERSON_NAME]"
click at [367, 163] on button "Search" at bounding box center [390, 170] width 46 height 15
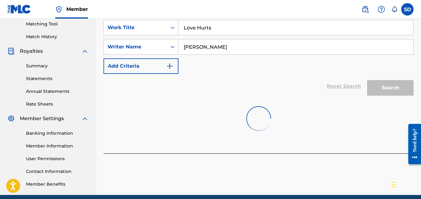
scroll to position [162, 0]
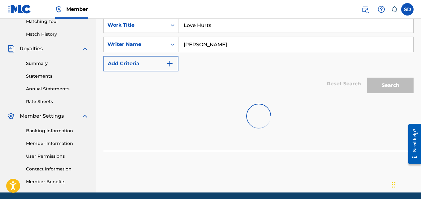
drag, startPoint x: 423, startPoint y: 74, endPoint x: 16, endPoint y: 0, distance: 413.4
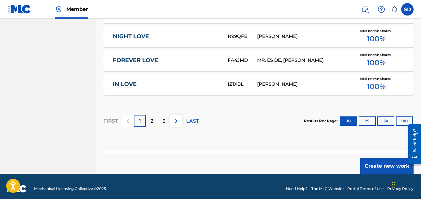
scroll to position [443, 0]
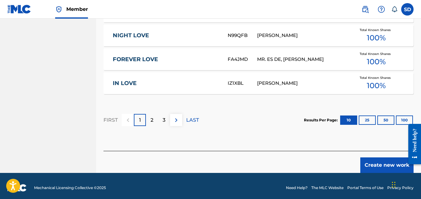
click at [155, 118] on div "2" at bounding box center [152, 120] width 12 height 12
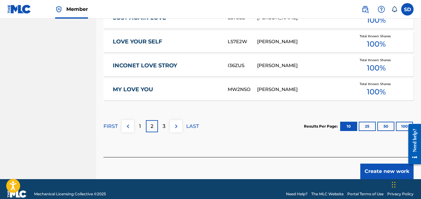
scroll to position [442, 0]
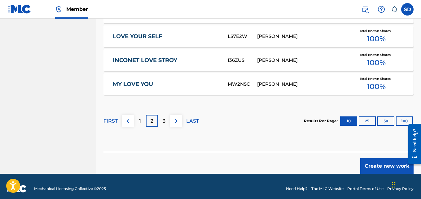
click at [168, 115] on div "3" at bounding box center [164, 121] width 12 height 12
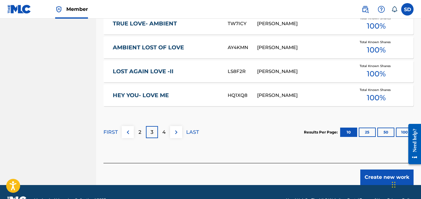
scroll to position [443, 0]
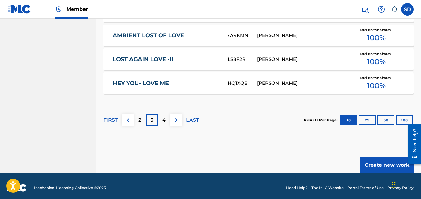
click at [385, 163] on button "Create new work" at bounding box center [386, 164] width 53 height 15
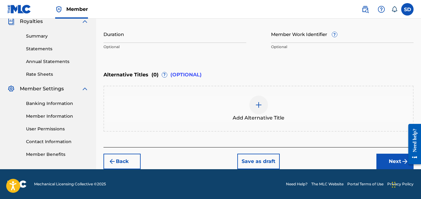
scroll to position [190, 0]
click at [385, 157] on button "Next" at bounding box center [394, 160] width 37 height 15
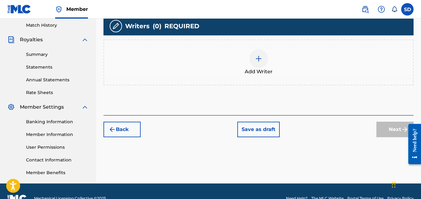
scroll to position [173, 0]
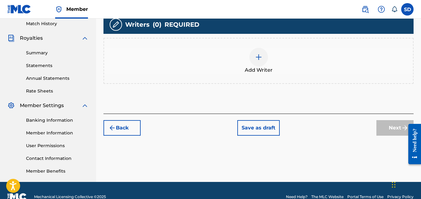
click at [262, 56] on div at bounding box center [258, 57] width 19 height 19
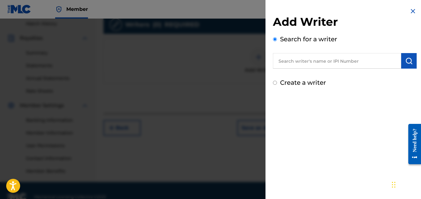
click at [316, 61] on input "text" at bounding box center [337, 60] width 128 height 15
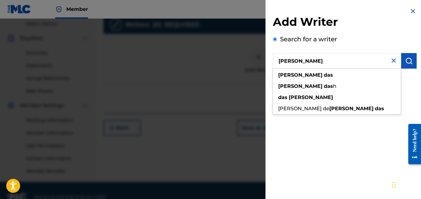
type input "[PERSON_NAME]"
click at [407, 60] on img "submit" at bounding box center [408, 60] width 7 height 7
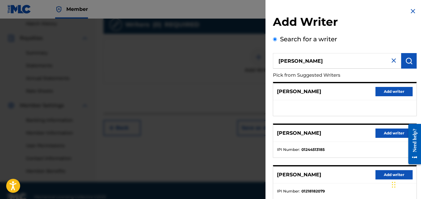
click at [377, 135] on button "Add writer" at bounding box center [393, 132] width 37 height 9
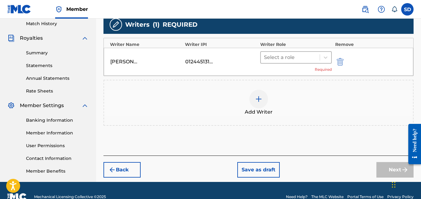
click at [295, 52] on div "Select a role" at bounding box center [290, 57] width 59 height 11
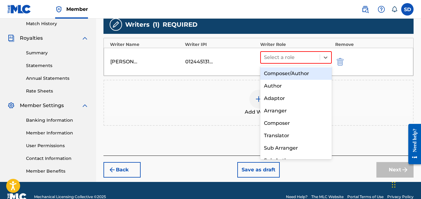
click at [292, 77] on div "Composer/Author" at bounding box center [296, 73] width 72 height 12
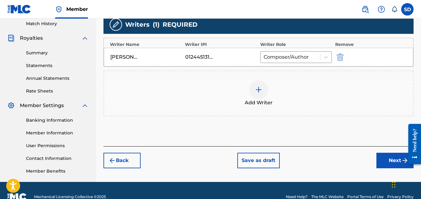
click at [392, 164] on button "Next" at bounding box center [394, 159] width 37 height 15
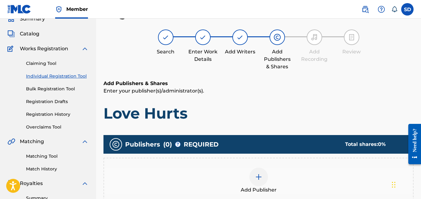
scroll to position [170, 0]
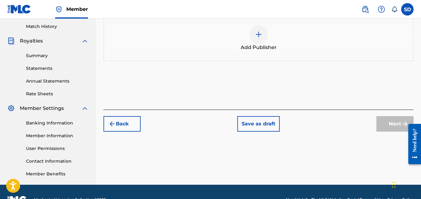
click at [257, 32] on img at bounding box center [258, 34] width 7 height 7
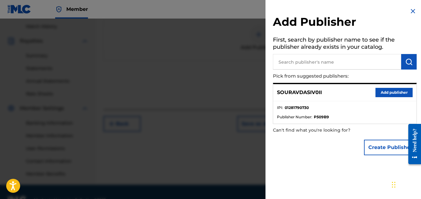
click at [388, 89] on button "Add publisher" at bounding box center [393, 92] width 37 height 9
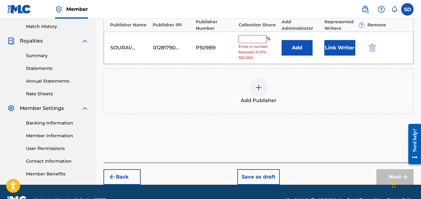
click at [256, 42] on input "text" at bounding box center [252, 39] width 28 height 8
type input "100"
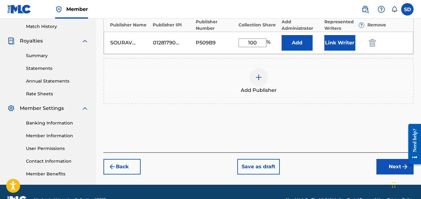
click at [334, 46] on button "Link Writer" at bounding box center [339, 42] width 31 height 15
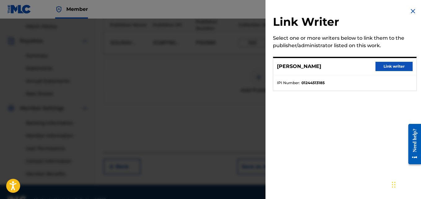
click at [404, 64] on button "Link writer" at bounding box center [393, 66] width 37 height 9
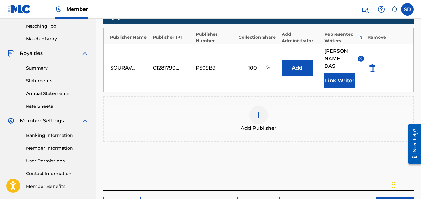
scroll to position [193, 0]
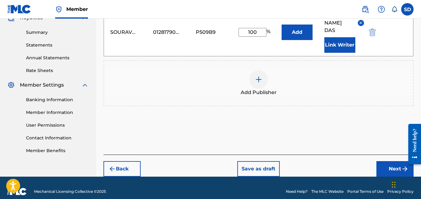
click at [384, 161] on button "Next" at bounding box center [394, 168] width 37 height 15
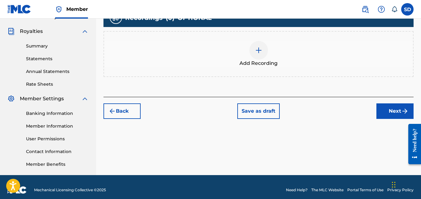
scroll to position [186, 0]
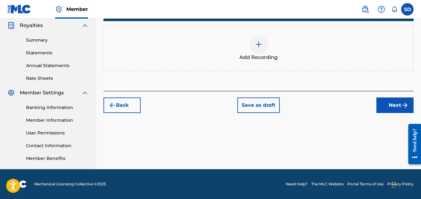
drag, startPoint x: 423, startPoint y: 68, endPoint x: 5, endPoint y: 22, distance: 420.3
click at [260, 44] on img at bounding box center [258, 44] width 7 height 7
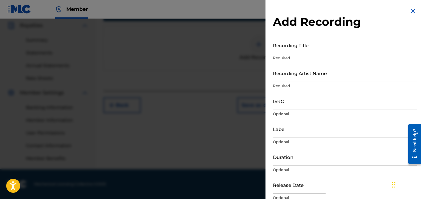
click at [299, 70] on input "Recording Artist Name" at bounding box center [345, 73] width 144 height 18
type input "[PERSON_NAME] (IX0II)"
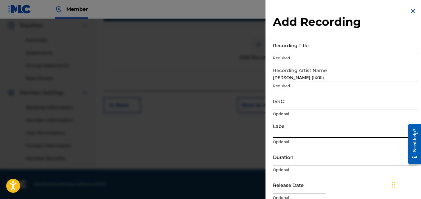
click at [286, 128] on input "Label" at bounding box center [345, 129] width 144 height 18
type input "IX0II"
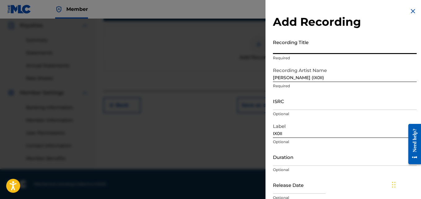
click at [286, 52] on input "Recording Title" at bounding box center [345, 45] width 144 height 18
paste input "Love Hurts"
type input "Love Hurts"
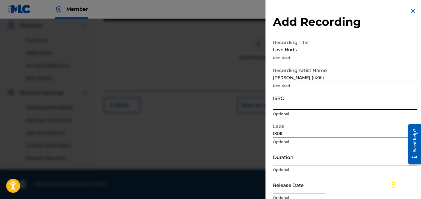
click at [282, 107] on input "ISRC" at bounding box center [345, 101] width 144 height 18
paste input "GX89G2527011"
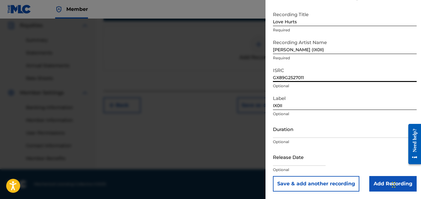
drag, startPoint x: 273, startPoint y: 105, endPoint x: 355, endPoint y: 206, distance: 129.9
type input "GX89G2527011"
click at [389, 177] on input "Add Recording" at bounding box center [392, 183] width 47 height 15
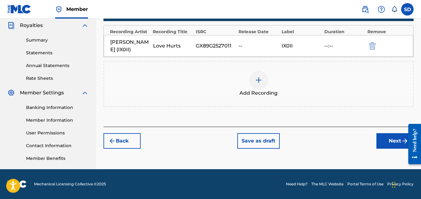
click at [382, 143] on button "Next" at bounding box center [394, 140] width 37 height 15
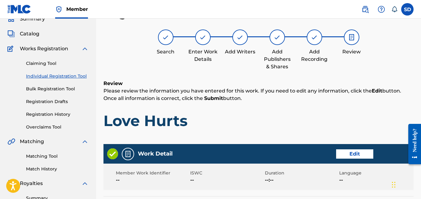
scroll to position [333, 0]
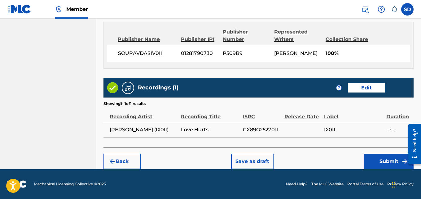
click at [382, 165] on button "Submit" at bounding box center [389, 160] width 50 height 15
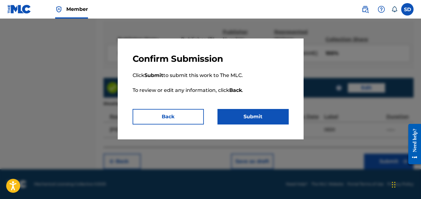
click at [264, 114] on button "Submit" at bounding box center [252, 116] width 71 height 15
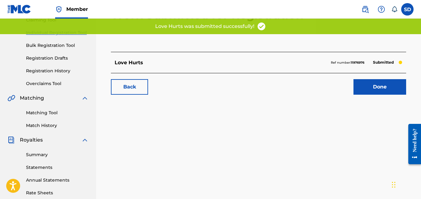
scroll to position [70, 0]
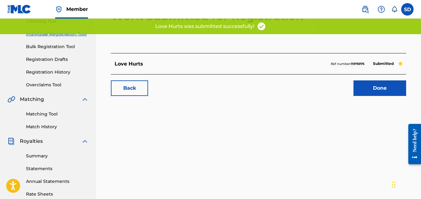
click at [371, 87] on link "Done" at bounding box center [379, 87] width 53 height 15
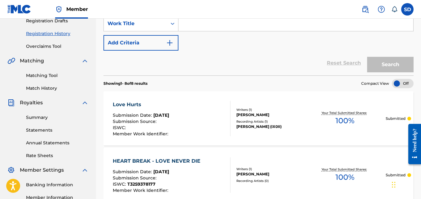
scroll to position [63, 0]
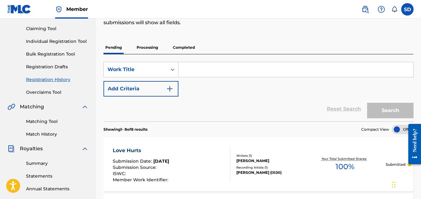
click at [53, 43] on link "Individual Registration Tool" at bounding box center [57, 41] width 63 height 7
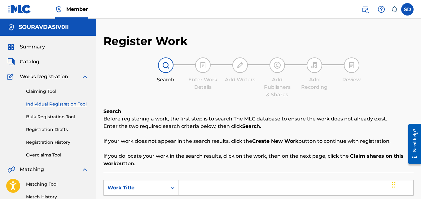
scroll to position [57, 0]
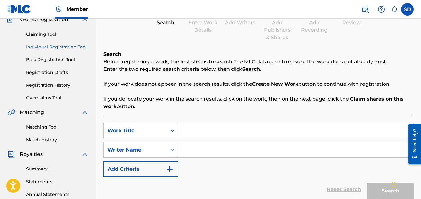
click at [206, 128] on input "Search Form" at bounding box center [295, 130] width 235 height 15
paste input "No One"
type input "No One"
click at [207, 151] on input "Search Form" at bounding box center [295, 149] width 235 height 15
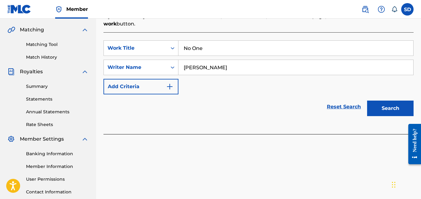
drag, startPoint x: 423, startPoint y: 93, endPoint x: 13, endPoint y: 17, distance: 416.3
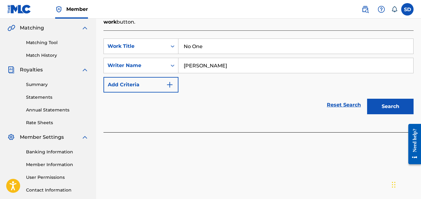
type input "[PERSON_NAME]"
click at [384, 97] on div "Search" at bounding box center [389, 104] width 50 height 25
click at [384, 104] on button "Search" at bounding box center [390, 105] width 46 height 15
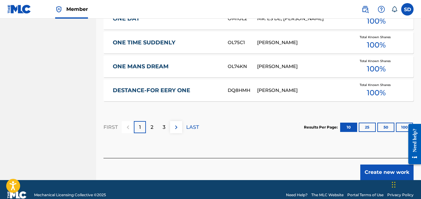
click at [386, 170] on button "Create new work" at bounding box center [386, 171] width 53 height 15
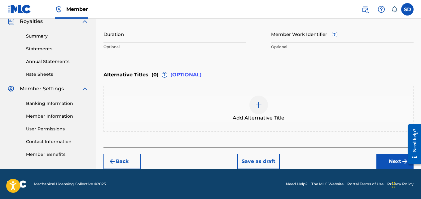
click at [380, 165] on button "Next" at bounding box center [394, 160] width 37 height 15
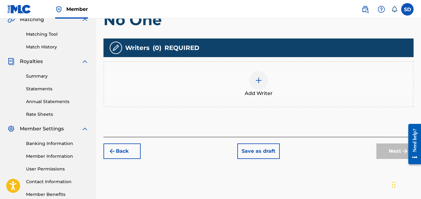
scroll to position [150, 0]
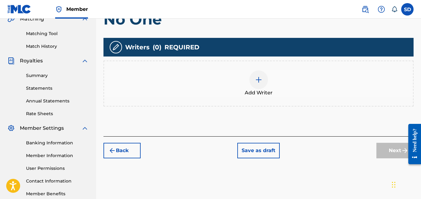
click at [262, 79] on div at bounding box center [258, 79] width 19 height 19
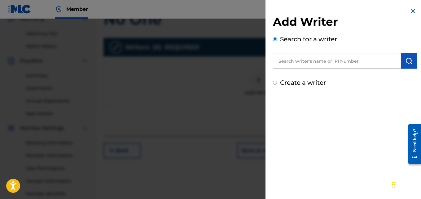
click at [328, 68] on input "text" at bounding box center [337, 60] width 128 height 15
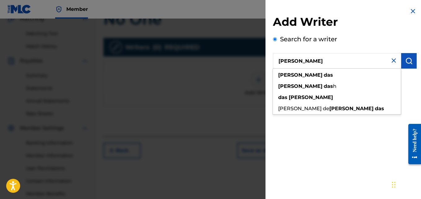
type input "[PERSON_NAME]"
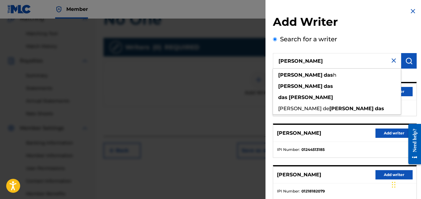
click at [386, 129] on button "Add writer" at bounding box center [393, 132] width 37 height 9
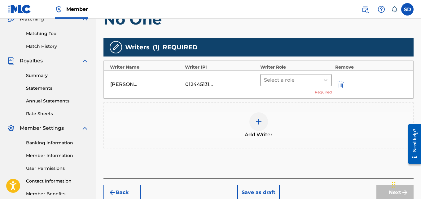
click at [300, 83] on div at bounding box center [290, 80] width 53 height 9
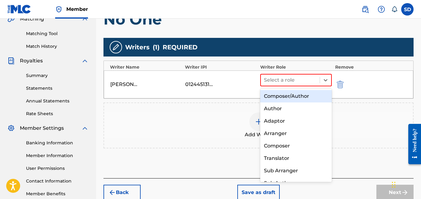
click at [294, 98] on div "Composer/Author" at bounding box center [296, 96] width 72 height 12
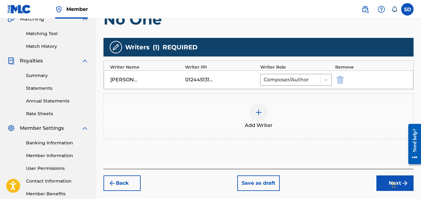
click at [388, 176] on button "Next" at bounding box center [394, 182] width 37 height 15
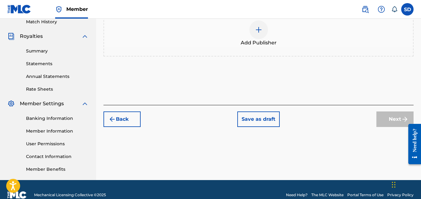
scroll to position [177, 0]
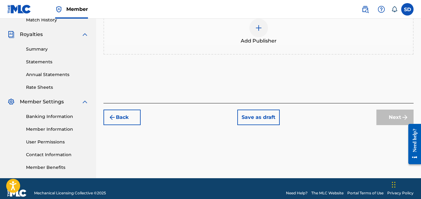
click at [262, 34] on div at bounding box center [258, 28] width 19 height 19
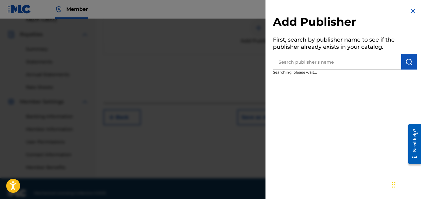
click at [324, 60] on input "text" at bounding box center [337, 61] width 128 height 15
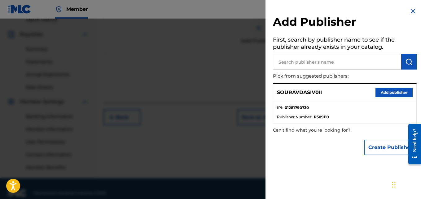
click at [390, 89] on button "Add publisher" at bounding box center [393, 92] width 37 height 9
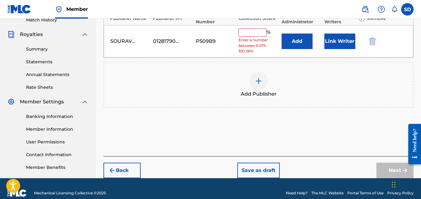
click at [294, 38] on button "Add" at bounding box center [297, 40] width 31 height 15
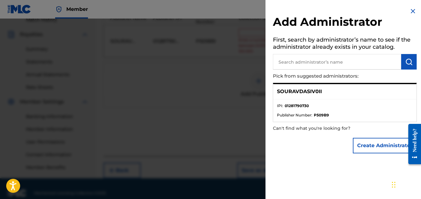
click at [235, 92] on div at bounding box center [210, 118] width 421 height 199
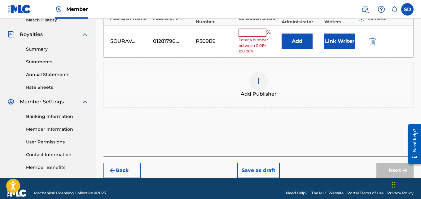
click at [250, 32] on input "text" at bounding box center [252, 32] width 28 height 8
type input "100"
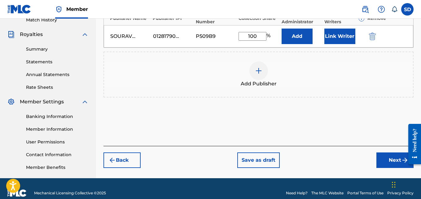
click at [350, 39] on button "Link Writer" at bounding box center [339, 35] width 31 height 15
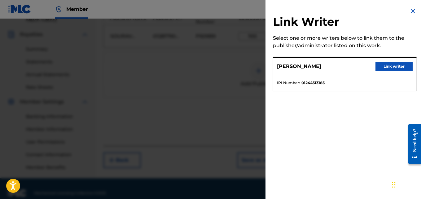
click at [388, 63] on button "Link writer" at bounding box center [393, 66] width 37 height 9
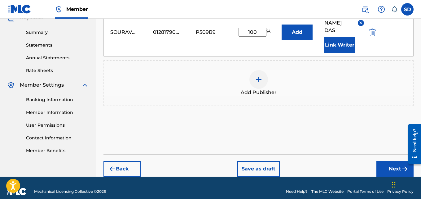
drag, startPoint x: 423, startPoint y: 97, endPoint x: 2, endPoint y: 12, distance: 429.4
click at [392, 161] on button "Next" at bounding box center [394, 168] width 37 height 15
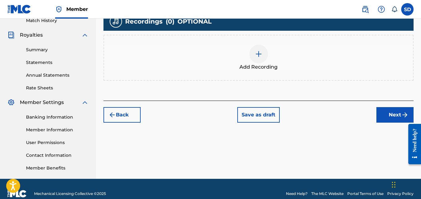
scroll to position [178, 0]
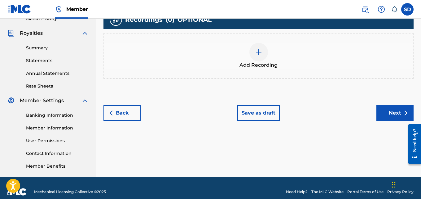
click at [254, 55] on div at bounding box center [258, 52] width 19 height 19
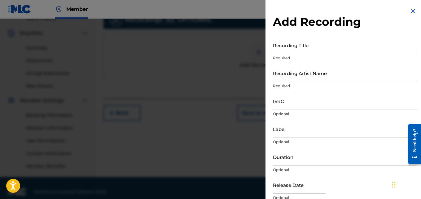
click at [298, 47] on input "Recording Title" at bounding box center [345, 45] width 144 height 18
click at [305, 76] on input "Recording Artist Name" at bounding box center [345, 73] width 144 height 18
type input "[PERSON_NAME] (IX0II)"
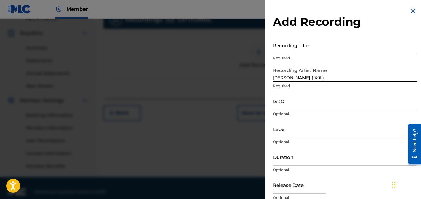
click at [276, 134] on input "Label" at bounding box center [345, 129] width 144 height 18
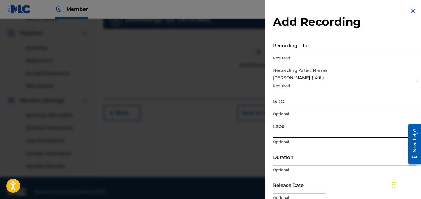
type input "IX0II"
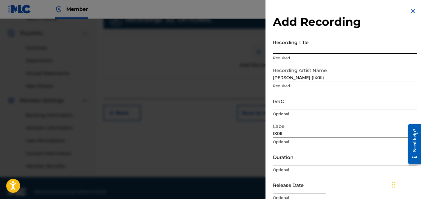
click at [300, 46] on input "Recording Title" at bounding box center [345, 45] width 144 height 18
paste input "No One"
type input "No One"
click at [291, 103] on input "ISRC" at bounding box center [345, 101] width 144 height 18
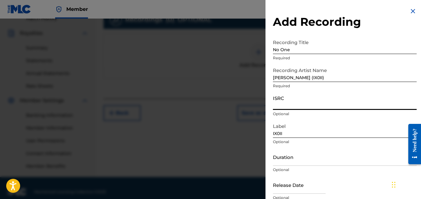
paste input "GX89G2502873"
type input "GX89G2502873"
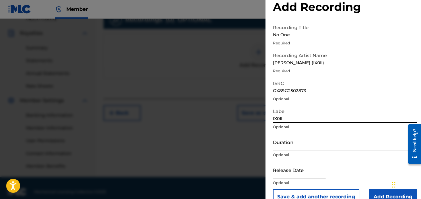
scroll to position [28, 0]
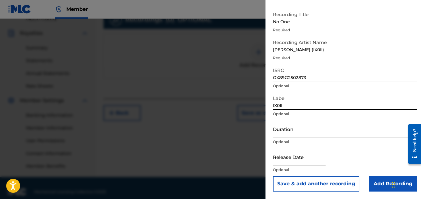
drag, startPoint x: 274, startPoint y: 135, endPoint x: 317, endPoint y: 200, distance: 78.7
click at [377, 185] on input "Add Recording" at bounding box center [392, 183] width 47 height 15
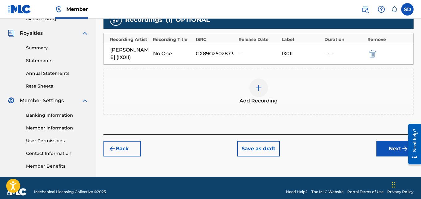
click at [392, 147] on button "Next" at bounding box center [394, 148] width 37 height 15
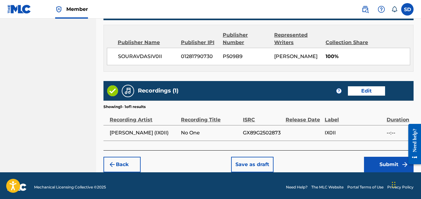
scroll to position [333, 0]
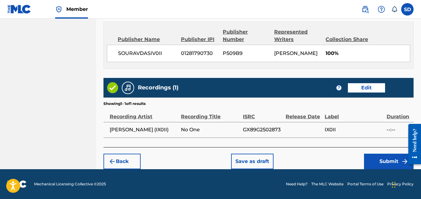
click at [385, 158] on button "Submit" at bounding box center [389, 160] width 50 height 15
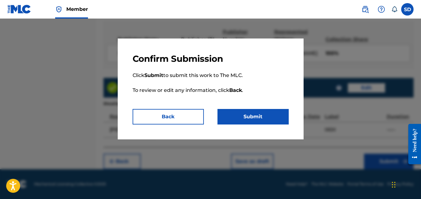
click at [248, 115] on button "Submit" at bounding box center [252, 116] width 71 height 15
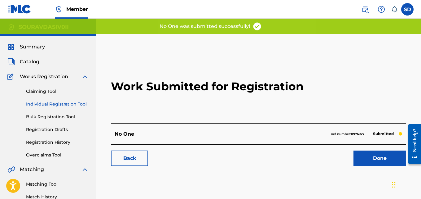
click at [64, 103] on link "Individual Registration Tool" at bounding box center [57, 104] width 63 height 7
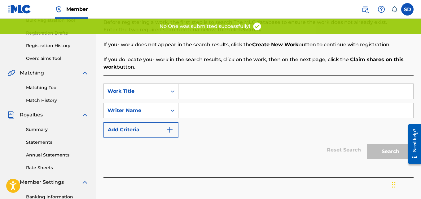
scroll to position [119, 0]
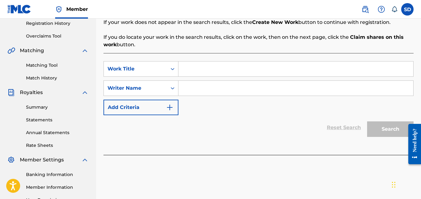
click at [192, 67] on input "Search Form" at bounding box center [295, 68] width 235 height 15
paste input "P3SHInuu-128"
type input "P3SHInuu-128"
click at [196, 89] on input "Search Form" at bounding box center [295, 88] width 235 height 15
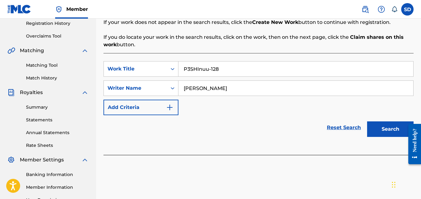
type input "[PERSON_NAME]"
click at [367, 121] on button "Search" at bounding box center [390, 128] width 46 height 15
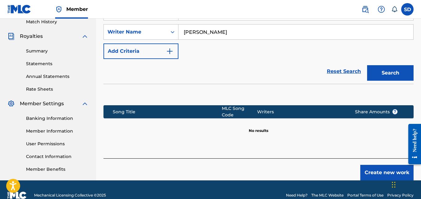
scroll to position [177, 0]
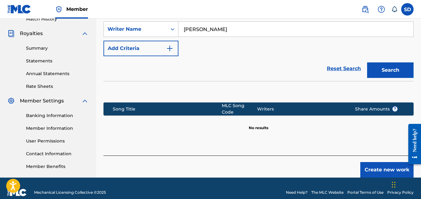
click at [373, 162] on button "Create new work" at bounding box center [386, 169] width 53 height 15
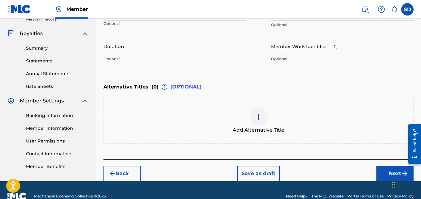
click at [389, 176] on button "Next" at bounding box center [394, 172] width 37 height 15
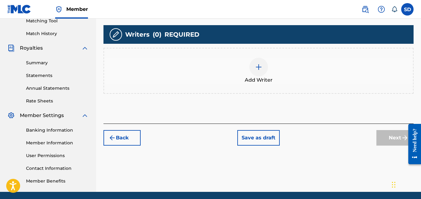
scroll to position [165, 0]
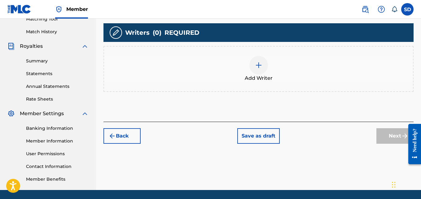
click at [258, 66] on img at bounding box center [258, 64] width 7 height 7
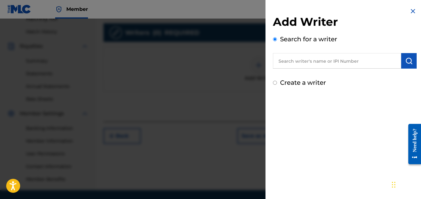
click at [333, 62] on input "text" at bounding box center [337, 60] width 128 height 15
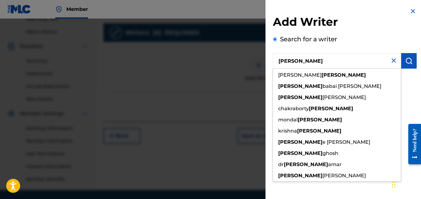
type input "[PERSON_NAME]"
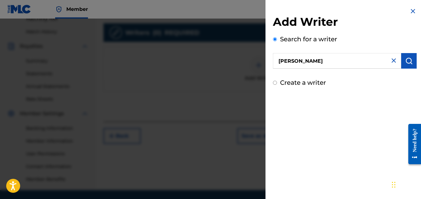
click at [410, 59] on button "submit" at bounding box center [408, 60] width 15 height 15
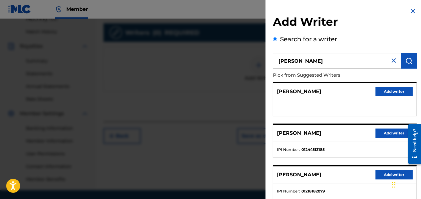
click at [394, 128] on div "[PERSON_NAME] Add writer" at bounding box center [344, 133] width 143 height 17
click at [391, 131] on button "Add writer" at bounding box center [393, 132] width 37 height 9
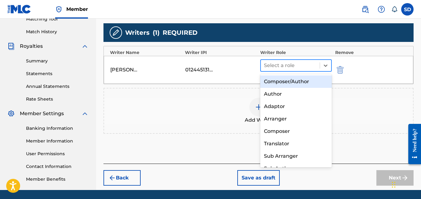
click at [298, 67] on div at bounding box center [290, 65] width 53 height 9
click at [286, 83] on div "Composer/Author" at bounding box center [296, 81] width 72 height 12
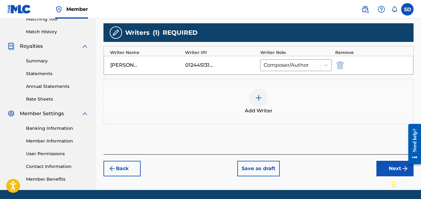
click at [387, 165] on button "Next" at bounding box center [394, 167] width 37 height 15
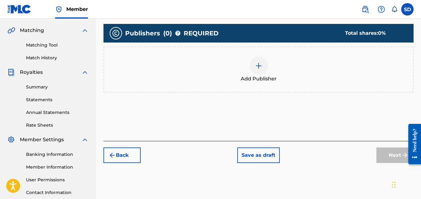
scroll to position [140, 0]
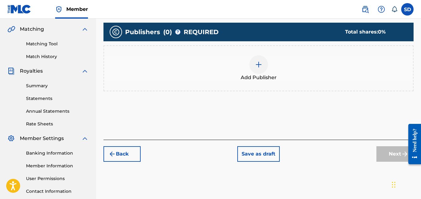
click at [250, 60] on div "Add Publisher" at bounding box center [258, 68] width 309 height 26
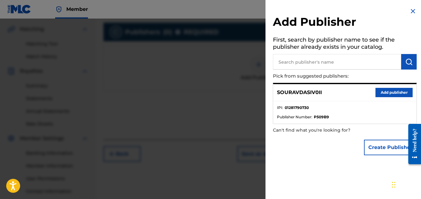
click at [385, 94] on button "Add publisher" at bounding box center [393, 92] width 37 height 9
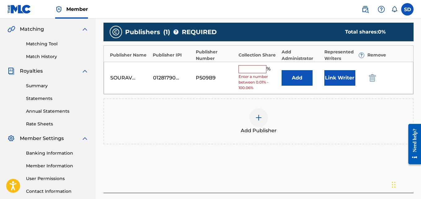
click at [252, 72] on input "text" at bounding box center [252, 69] width 28 height 8
type input "100"
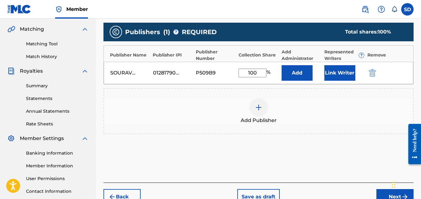
click at [337, 74] on button "Link Writer" at bounding box center [339, 72] width 31 height 15
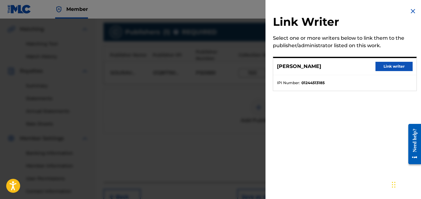
click at [386, 65] on button "Link writer" at bounding box center [393, 66] width 37 height 9
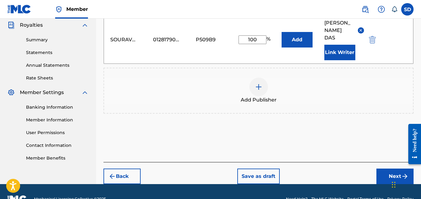
scroll to position [193, 0]
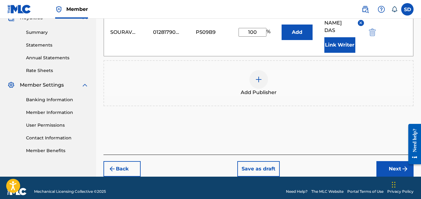
click at [389, 168] on button "Next" at bounding box center [394, 168] width 37 height 15
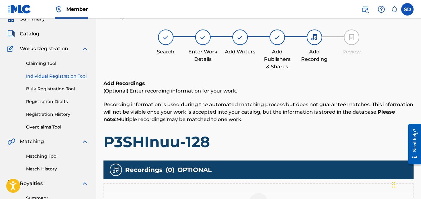
scroll to position [148, 0]
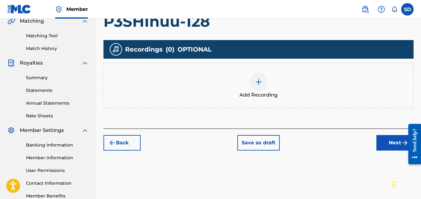
click at [254, 83] on div at bounding box center [258, 81] width 19 height 19
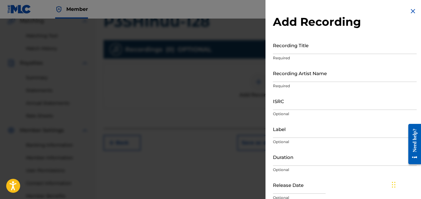
click at [283, 102] on input "ISRC" at bounding box center [345, 101] width 144 height 18
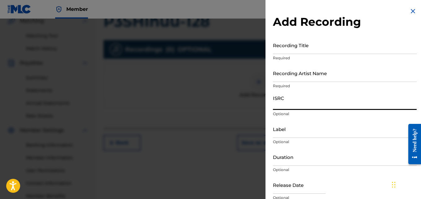
click at [277, 127] on input "Label" at bounding box center [345, 129] width 144 height 18
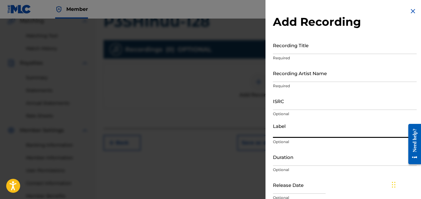
type input "IX0II"
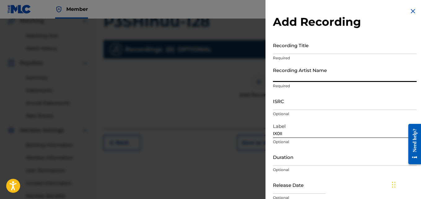
click at [297, 75] on input "Recording Artist Name" at bounding box center [345, 73] width 144 height 18
click at [287, 75] on input "Recording Artist Name" at bounding box center [345, 73] width 144 height 18
type input "[PERSON_NAME] (IX0II)"
click at [282, 108] on input "ISRC" at bounding box center [345, 101] width 144 height 18
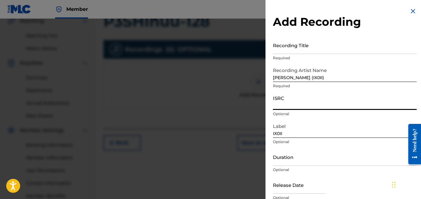
paste input "GX89G2564623"
type input "GX89G2564623"
click at [286, 49] on input "Recording Title" at bounding box center [345, 45] width 144 height 18
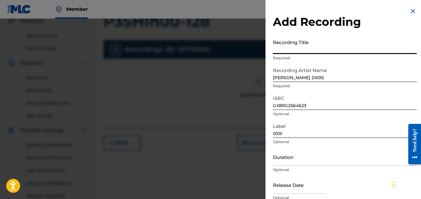
paste input "GX89G2564623"
type input "GX89G2564623"
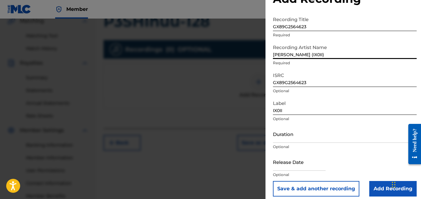
scroll to position [28, 0]
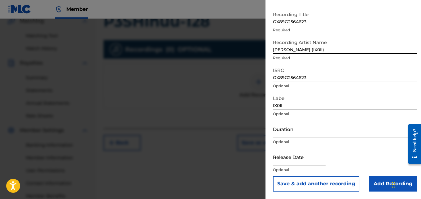
drag, startPoint x: 274, startPoint y: 76, endPoint x: 350, endPoint y: 194, distance: 139.3
click at [350, 194] on div "Add Recording Recording Title GX89G2564623 Required Recording Artist Name [PERS…" at bounding box center [344, 85] width 159 height 226
click at [377, 179] on input "Add Recording" at bounding box center [392, 183] width 47 height 15
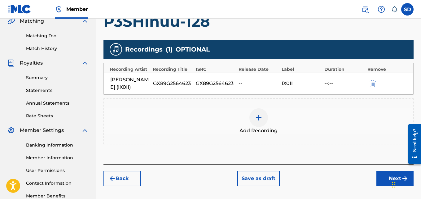
click at [377, 179] on button "Next" at bounding box center [394, 177] width 37 height 15
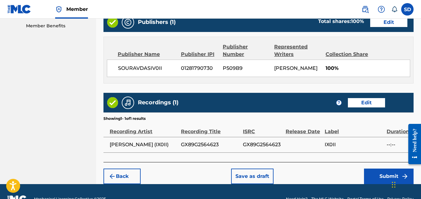
scroll to position [333, 0]
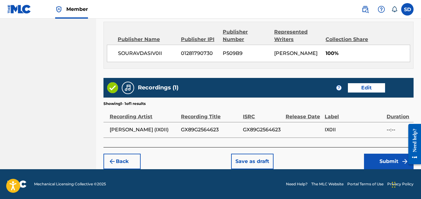
click at [384, 163] on button "Submit" at bounding box center [389, 160] width 50 height 15
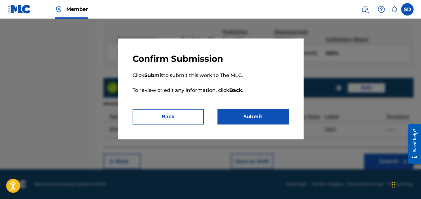
click at [249, 107] on p "Click Submit to submit this work to The MLC. To review or edit any information,…" at bounding box center [211, 86] width 156 height 45
click at [245, 115] on button "Submit" at bounding box center [252, 116] width 71 height 15
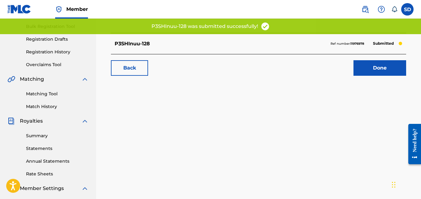
scroll to position [95, 0]
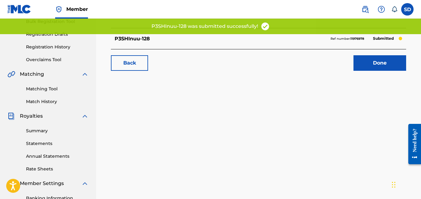
click at [375, 57] on link "Done" at bounding box center [379, 62] width 53 height 15
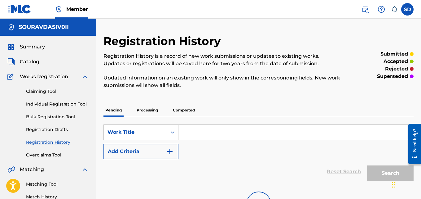
click at [61, 105] on link "Individual Registration Tool" at bounding box center [57, 104] width 63 height 7
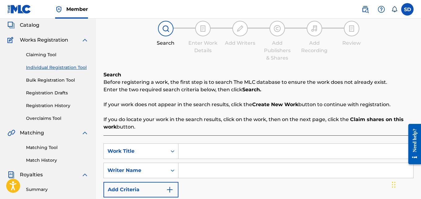
scroll to position [186, 0]
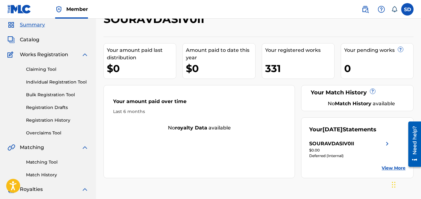
scroll to position [23, 0]
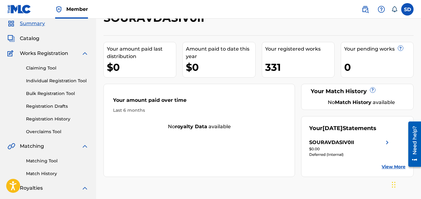
click at [53, 83] on link "Individual Registration Tool" at bounding box center [57, 80] width 63 height 7
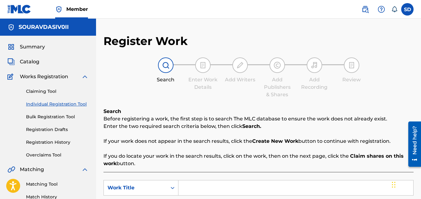
scroll to position [30, 0]
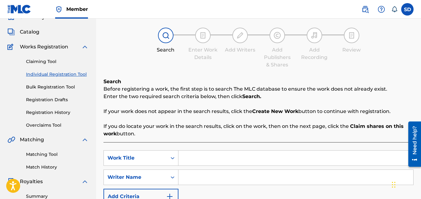
click at [206, 157] on input "Search Form" at bounding box center [295, 157] width 235 height 15
paste input "Hariyach6i"
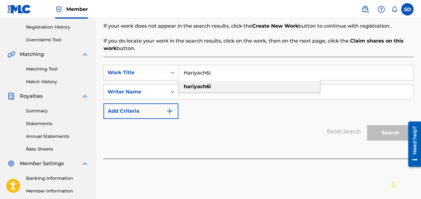
click at [199, 83] on div "hariyach6i" at bounding box center [249, 86] width 142 height 11
type input "hariyach6i"
click at [203, 93] on input "Search Form" at bounding box center [295, 91] width 235 height 15
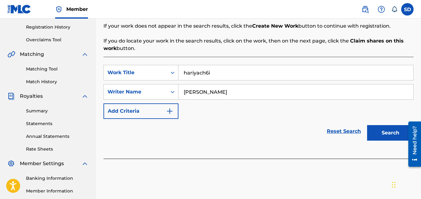
type input "[PERSON_NAME]"
click at [383, 137] on button "Search" at bounding box center [390, 132] width 46 height 15
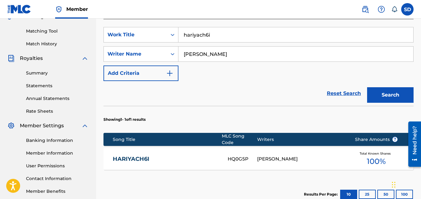
scroll to position [153, 0]
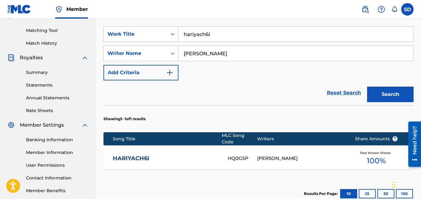
click at [136, 155] on link "HARIYACH6I" at bounding box center [166, 158] width 107 height 7
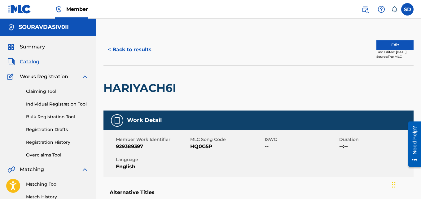
click at [106, 49] on button "< Back to results" at bounding box center [129, 49] width 52 height 15
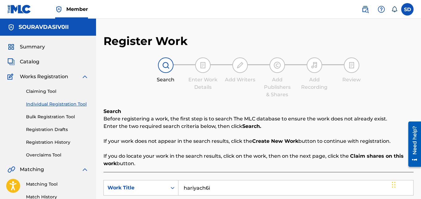
scroll to position [153, 0]
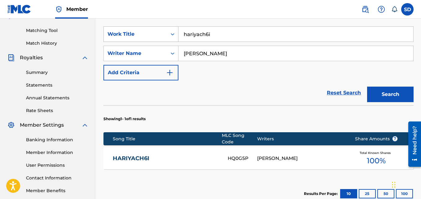
drag, startPoint x: 220, startPoint y: 37, endPoint x: 166, endPoint y: 30, distance: 54.3
click at [166, 30] on div "SearchWithCriteria8f5da925-37dc-4410-8e2a-3530497aafd5 Work Title hariyach6i" at bounding box center [258, 33] width 310 height 15
paste input "A Rain Day"
type input "A Rain Day"
click at [395, 96] on button "Search" at bounding box center [390, 93] width 46 height 15
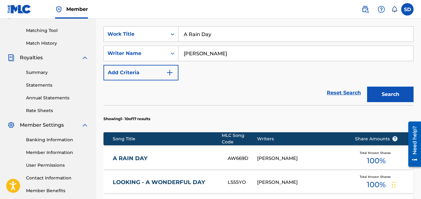
click at [135, 158] on link "A RAIN DAY" at bounding box center [166, 158] width 107 height 7
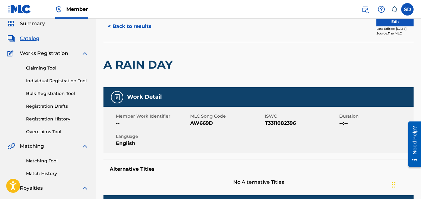
scroll to position [5, 0]
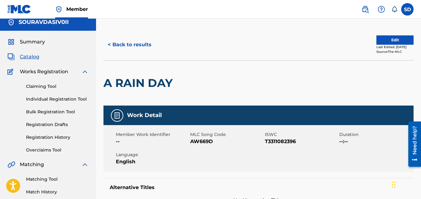
click at [390, 34] on div "< Back to results Edit Last Edited: March 25, 2025 Source: The MLC" at bounding box center [258, 44] width 310 height 31
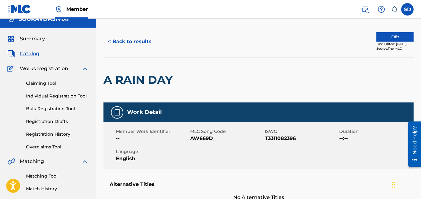
scroll to position [0, 0]
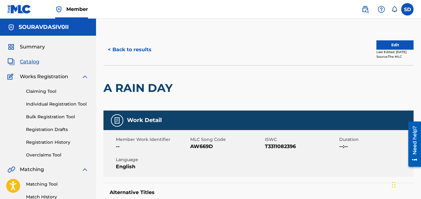
click at [383, 44] on button "Edit" at bounding box center [394, 44] width 37 height 9
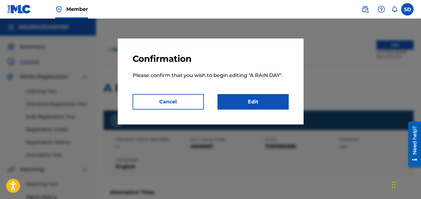
click at [270, 97] on link "Edit" at bounding box center [252, 101] width 71 height 15
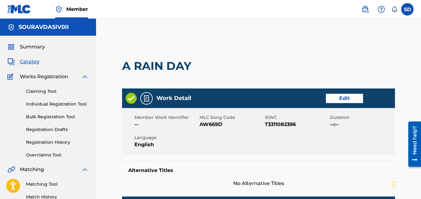
click at [45, 109] on div "Claiming Tool Individual Registration Tool Bulk Registration Tool Registration …" at bounding box center [47, 119] width 81 height 78
click at [45, 104] on link "Individual Registration Tool" at bounding box center [57, 104] width 63 height 7
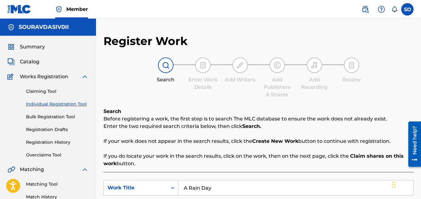
click at [51, 142] on link "Registration History" at bounding box center [57, 142] width 63 height 7
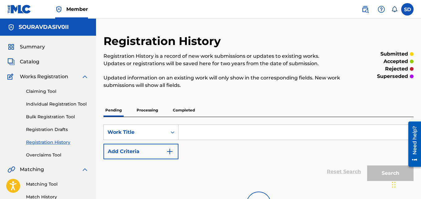
click at [181, 107] on p "Completed" at bounding box center [184, 109] width 26 height 13
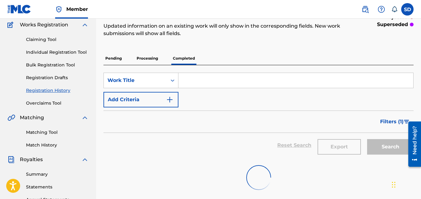
scroll to position [63, 0]
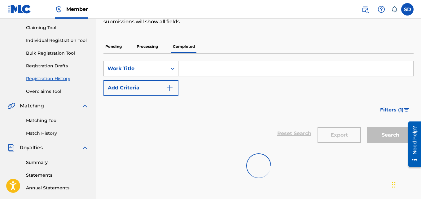
click at [150, 62] on div "Work Title" at bounding box center [140, 68] width 75 height 15
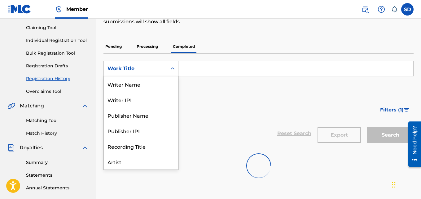
scroll to position [31, 0]
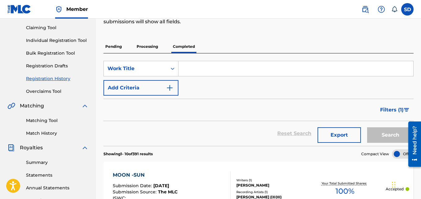
click at [209, 68] on input "Search Form" at bounding box center [295, 68] width 235 height 15
paste input "931716753"
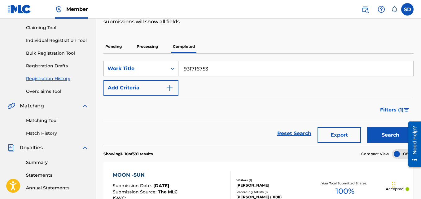
drag, startPoint x: 248, startPoint y: 71, endPoint x: 172, endPoint y: 71, distance: 76.8
click at [172, 71] on div "SearchWithCriteria885cdc95-6060-4f32-af88-7eb1c5634a39 Work Title 931716753" at bounding box center [258, 68] width 310 height 15
click at [229, 71] on input "931716753" at bounding box center [295, 68] width 235 height 15
drag, startPoint x: 229, startPoint y: 71, endPoint x: 194, endPoint y: 67, distance: 35.0
click at [194, 67] on input "931716753" at bounding box center [295, 68] width 235 height 15
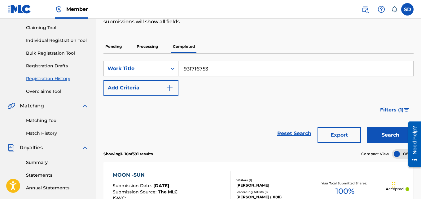
paste input "A RAIN DAY"
type input "A RAIN DAY"
click at [386, 134] on button "Search" at bounding box center [390, 134] width 46 height 15
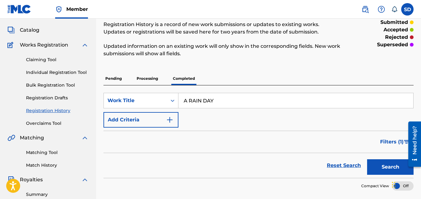
scroll to position [24, 0]
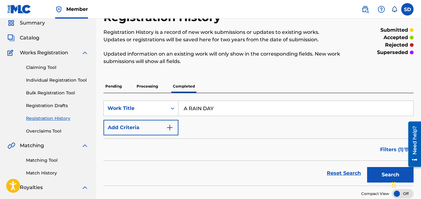
click at [60, 84] on div "Claiming Tool Individual Registration Tool Bulk Registration Tool Registration …" at bounding box center [47, 95] width 81 height 78
click at [52, 80] on link "Individual Registration Tool" at bounding box center [57, 80] width 63 height 7
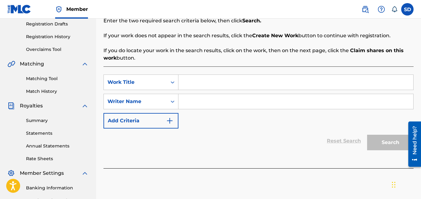
scroll to position [106, 0]
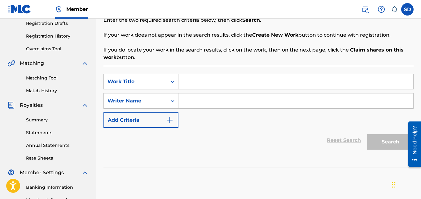
click at [199, 84] on input "Search Form" at bounding box center [295, 81] width 235 height 15
paste input "A RAIN DAY"
click at [199, 84] on input "A RAIN DAY" at bounding box center [295, 81] width 235 height 15
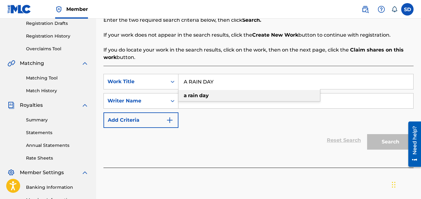
type input "A RAIN DAY"
click at [190, 123] on div "SearchWithCriteria8f5da925-37dc-4410-8e2a-3530497aafd5 Work Title A RAIN DAY a …" at bounding box center [258, 101] width 310 height 54
click at [194, 101] on input "Search Form" at bounding box center [295, 100] width 235 height 15
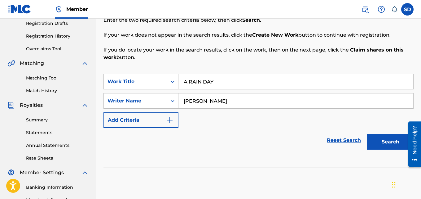
type input "[PERSON_NAME]"
click at [367, 134] on button "Search" at bounding box center [390, 141] width 46 height 15
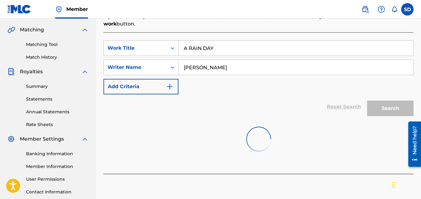
scroll to position [157, 0]
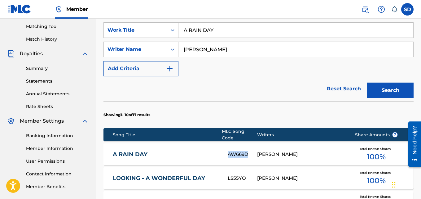
drag, startPoint x: 250, startPoint y: 150, endPoint x: 228, endPoint y: 153, distance: 22.5
click at [228, 153] on div "AW669D" at bounding box center [242, 154] width 29 height 7
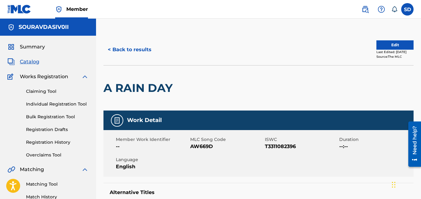
click at [53, 105] on link "Individual Registration Tool" at bounding box center [57, 104] width 63 height 7
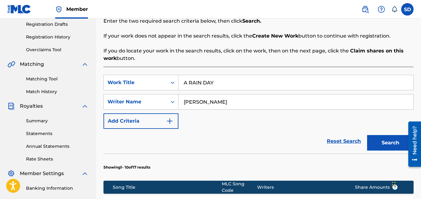
scroll to position [102, 0]
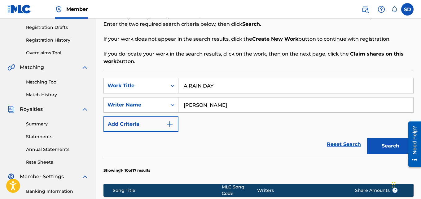
click at [64, 42] on link "Registration History" at bounding box center [57, 40] width 63 height 7
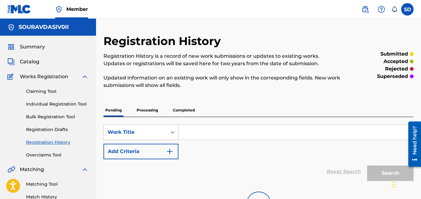
click at [182, 111] on p "Completed" at bounding box center [184, 109] width 26 height 13
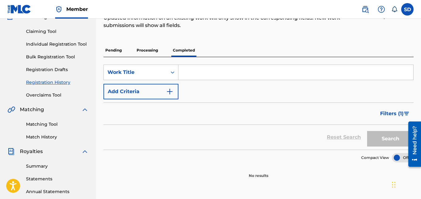
scroll to position [58, 0]
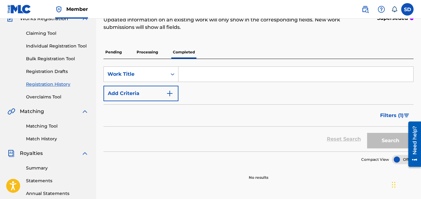
click at [45, 71] on link "Registration Drafts" at bounding box center [57, 71] width 63 height 7
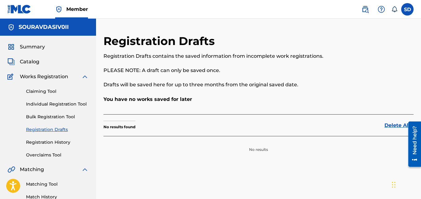
click at [57, 141] on link "Registration History" at bounding box center [57, 142] width 63 height 7
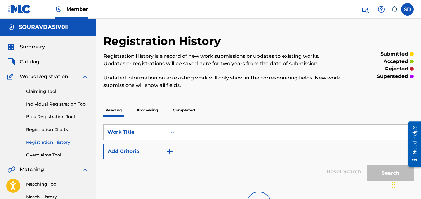
click at [140, 112] on p "Processing" at bounding box center [147, 109] width 25 height 13
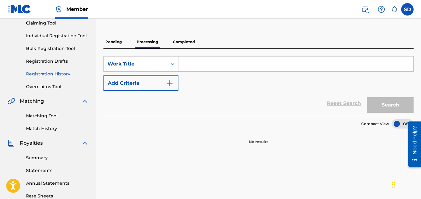
scroll to position [67, 0]
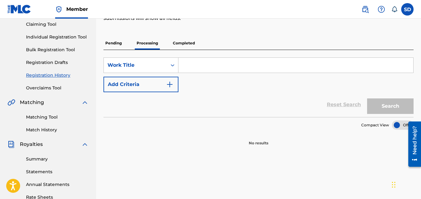
click at [192, 41] on p "Completed" at bounding box center [184, 43] width 26 height 13
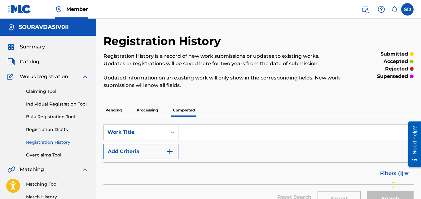
click at [184, 131] on input "Search Form" at bounding box center [295, 132] width 235 height 15
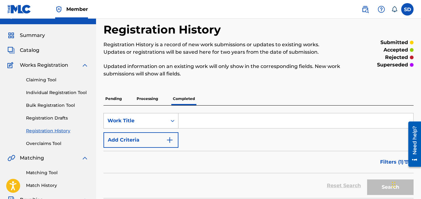
click at [156, 128] on div "Work Title" at bounding box center [140, 120] width 75 height 15
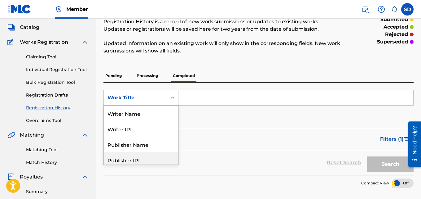
scroll to position [31, 0]
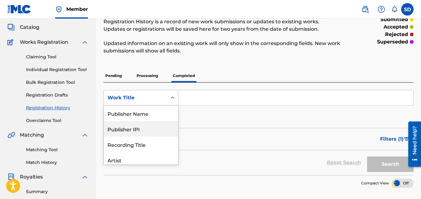
click at [156, 128] on div "Publisher IPI" at bounding box center [141, 128] width 74 height 15
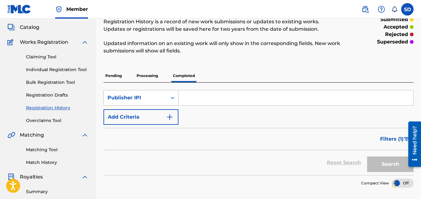
click at [151, 95] on div "Publisher IPI" at bounding box center [135, 97] width 56 height 7
click at [36, 27] on span "Catalog" at bounding box center [30, 27] width 20 height 7
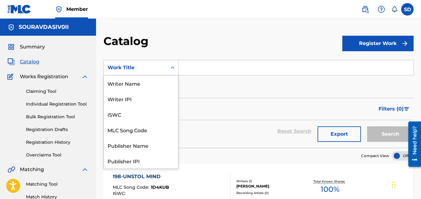
click at [168, 65] on div "Search Form" at bounding box center [172, 67] width 11 height 11
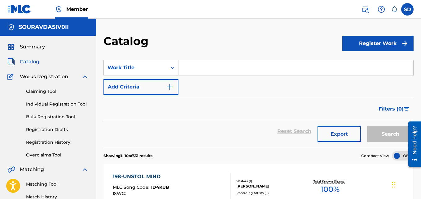
click at [231, 67] on input "Search Form" at bounding box center [295, 67] width 235 height 15
click at [164, 70] on div "Work Title" at bounding box center [135, 68] width 63 height 12
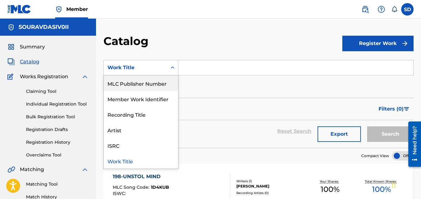
drag, startPoint x: 151, startPoint y: 97, endPoint x: 150, endPoint y: 83, distance: 14.2
click at [150, 83] on div "Writer Name Writer IPI ISWC MLC Song Code Publisher Name Publisher IPI MLC Publ…" at bounding box center [141, 121] width 74 height 93
click at [150, 84] on div "MLC Publisher Number" at bounding box center [141, 82] width 74 height 15
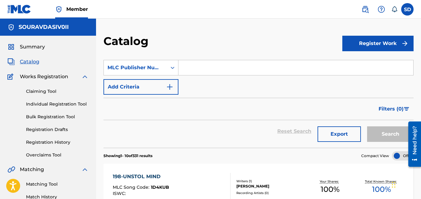
click at [195, 69] on input "Search Form" at bounding box center [295, 67] width 235 height 15
paste input "A RAIN DAY"
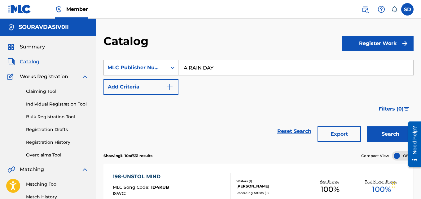
type input "A RAIN DAY"
click at [170, 65] on icon "Search Form" at bounding box center [172, 67] width 6 height 6
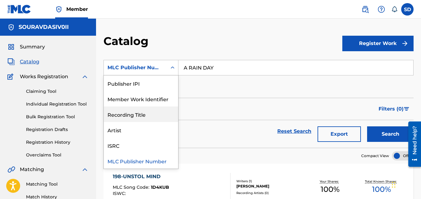
click at [148, 114] on div "Recording Title" at bounding box center [141, 113] width 74 height 15
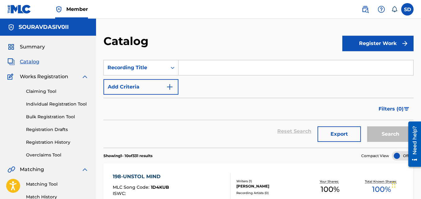
click at [203, 68] on input "Search Form" at bounding box center [295, 67] width 235 height 15
paste input "A RAIN DAY"
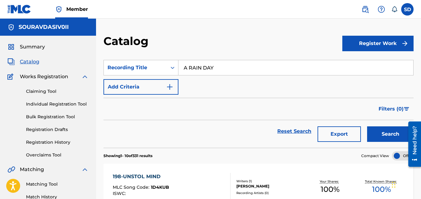
type input "A RAIN DAY"
drag, startPoint x: 376, startPoint y: 42, endPoint x: 346, endPoint y: 101, distance: 67.2
click at [381, 128] on button "Search" at bounding box center [390, 133] width 46 height 15
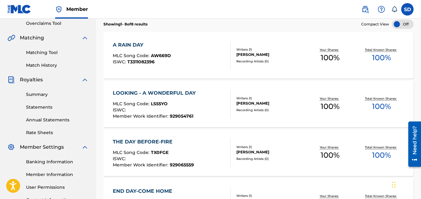
scroll to position [125, 0]
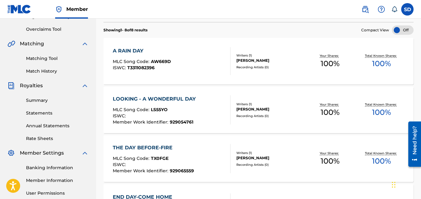
click at [118, 49] on div "A RAIN DAY" at bounding box center [142, 50] width 58 height 7
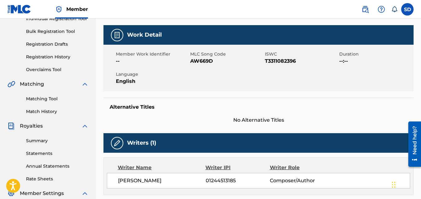
scroll to position [81, 0]
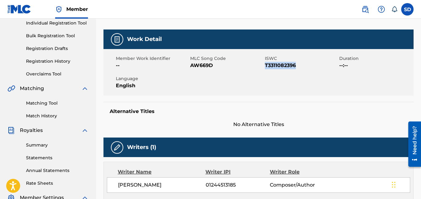
drag, startPoint x: 306, startPoint y: 67, endPoint x: 265, endPoint y: 68, distance: 40.6
click at [265, 68] on span "T3311082396" at bounding box center [301, 65] width 73 height 7
copy span "T3311082396"
click at [57, 58] on div "Claiming Tool Individual Registration Tool Bulk Registration Tool Registration …" at bounding box center [47, 38] width 81 height 78
click at [52, 60] on link "Registration History" at bounding box center [57, 61] width 63 height 7
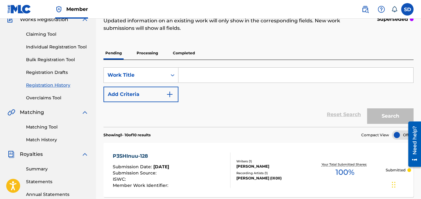
scroll to position [48, 0]
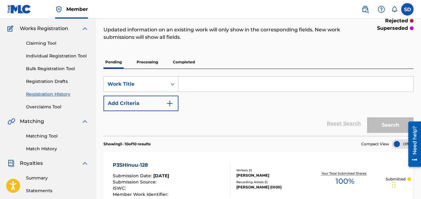
click at [155, 59] on p "Processing" at bounding box center [147, 61] width 25 height 13
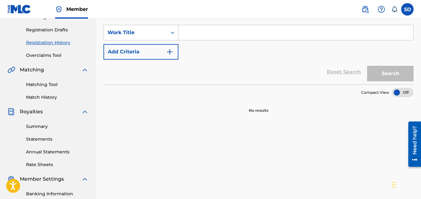
scroll to position [15, 0]
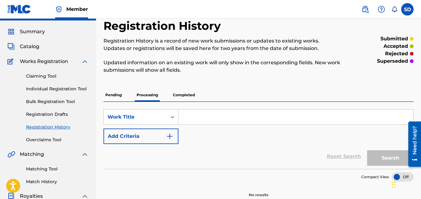
click at [173, 93] on p "Completed" at bounding box center [184, 94] width 26 height 13
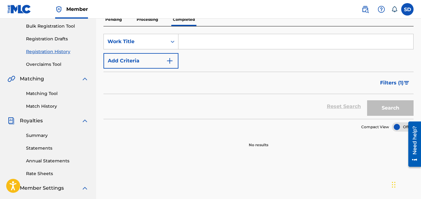
scroll to position [91, 0]
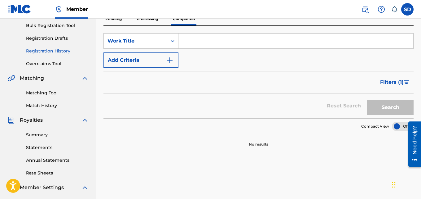
click at [395, 129] on div at bounding box center [403, 125] width 22 height 9
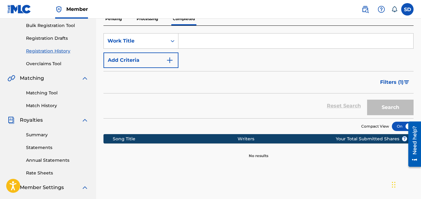
click at [400, 127] on div at bounding box center [403, 125] width 22 height 9
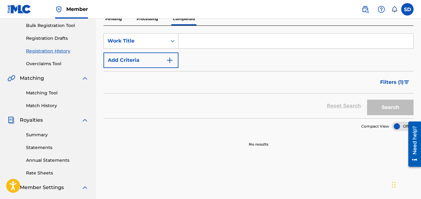
click at [400, 81] on span "Filters ( 1 )" at bounding box center [392, 81] width 24 height 7
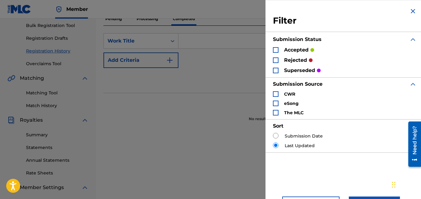
click at [275, 70] on div "Search Form" at bounding box center [276, 71] width 6 height 6
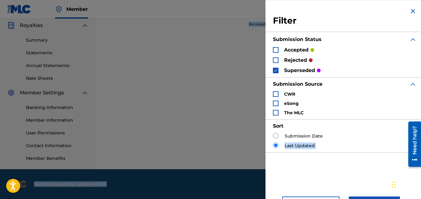
scroll to position [20, 0]
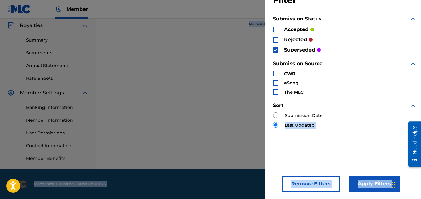
drag, startPoint x: 284, startPoint y: 145, endPoint x: 347, endPoint y: 210, distance: 90.7
click at [366, 183] on button "Apply Filters" at bounding box center [374, 183] width 51 height 15
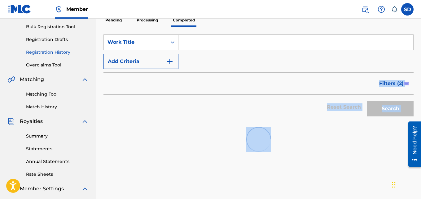
scroll to position [85, 0]
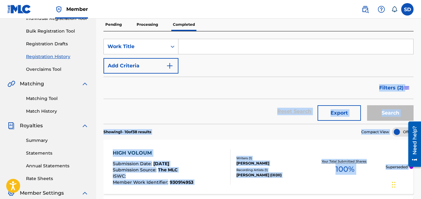
click at [294, 81] on div "Filters ( 2 )" at bounding box center [258, 87] width 310 height 22
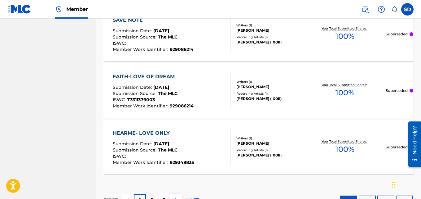
scroll to position [659, 0]
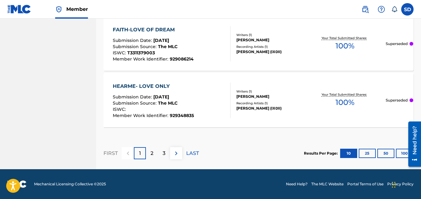
click at [153, 152] on p "2" at bounding box center [152, 152] width 3 height 7
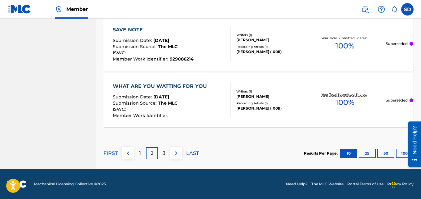
click at [165, 155] on div "3" at bounding box center [164, 153] width 12 height 12
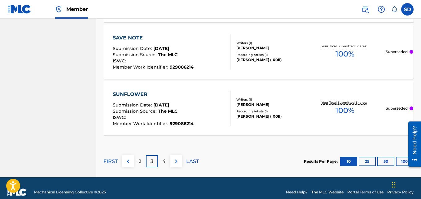
scroll to position [654, 0]
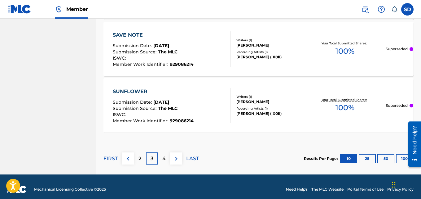
click at [165, 159] on p "4" at bounding box center [163, 158] width 3 height 7
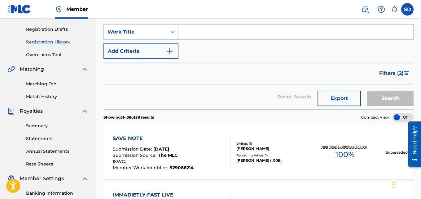
scroll to position [72, 0]
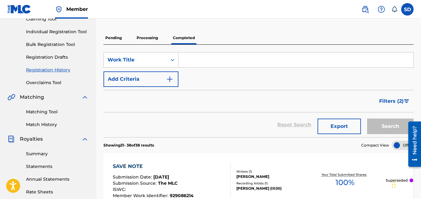
click at [394, 103] on span "Filters ( 2 )" at bounding box center [391, 100] width 24 height 7
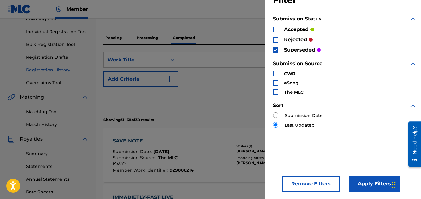
click at [277, 39] on div "Search Form" at bounding box center [276, 40] width 6 height 6
click at [277, 50] on img "Search Form" at bounding box center [275, 50] width 4 height 4
click at [366, 181] on button "Apply Filters" at bounding box center [374, 183] width 51 height 15
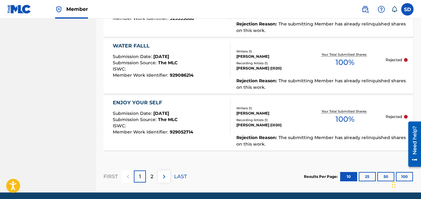
scroll to position [682, 0]
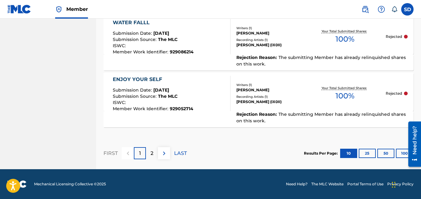
click at [150, 155] on div "2" at bounding box center [152, 153] width 12 height 12
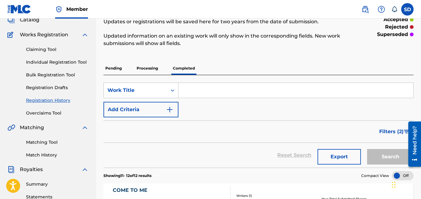
scroll to position [0, 0]
